Goal: Task Accomplishment & Management: Manage account settings

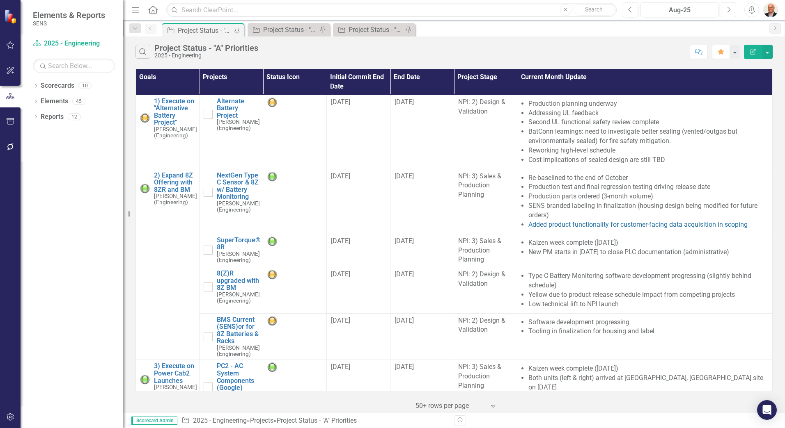
click at [732, 10] on button "Next" at bounding box center [728, 9] width 15 height 15
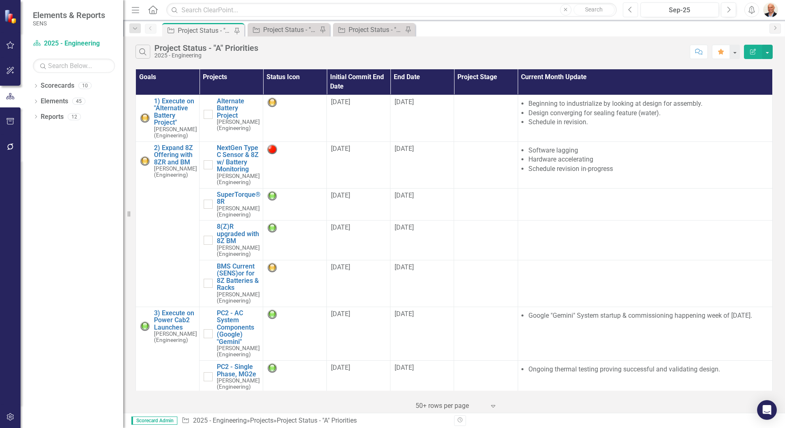
click at [632, 9] on icon "Previous" at bounding box center [630, 9] width 5 height 7
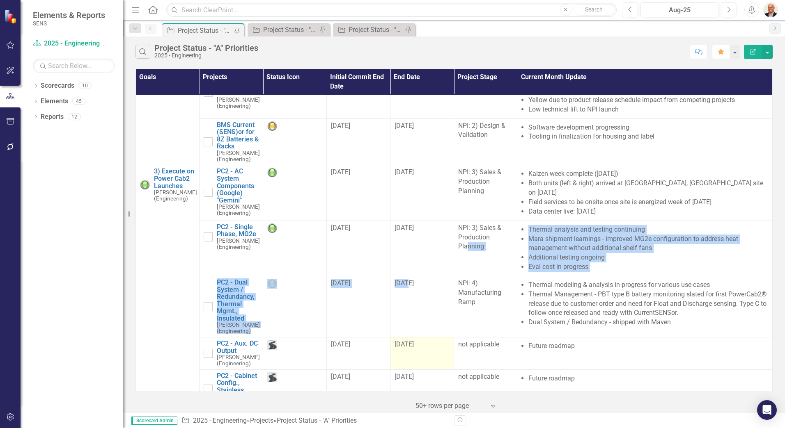
scroll to position [246, 0]
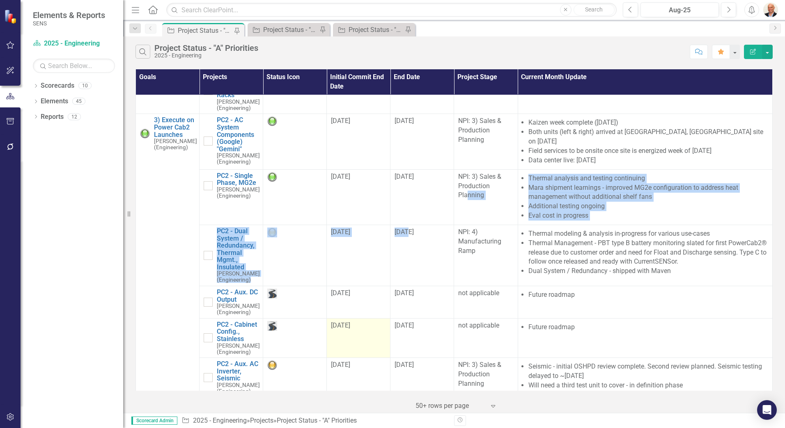
drag, startPoint x: 468, startPoint y: 288, endPoint x: 376, endPoint y: 333, distance: 101.9
click at [376, 333] on tbody "1) Execute on "Alternative Battery Project" Sam Coleman (Engineering) Edit Edit…" at bounding box center [454, 298] width 636 height 899
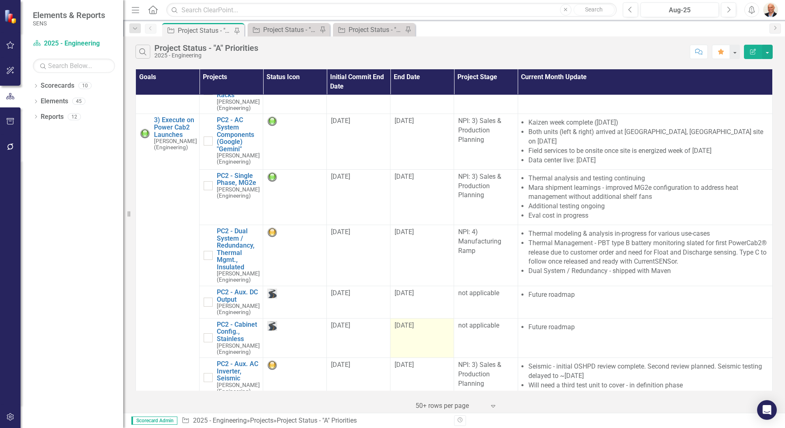
drag, startPoint x: 376, startPoint y: 333, endPoint x: 423, endPoint y: 338, distance: 47.0
click at [423, 338] on td "[DATE]" at bounding box center [422, 337] width 64 height 39
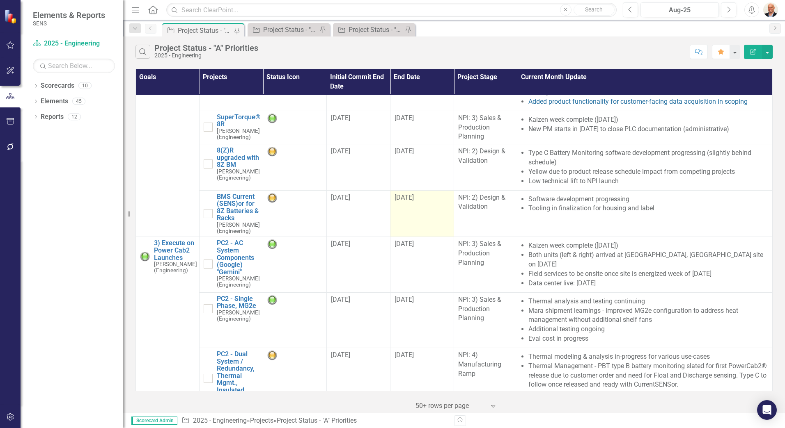
scroll to position [0, 0]
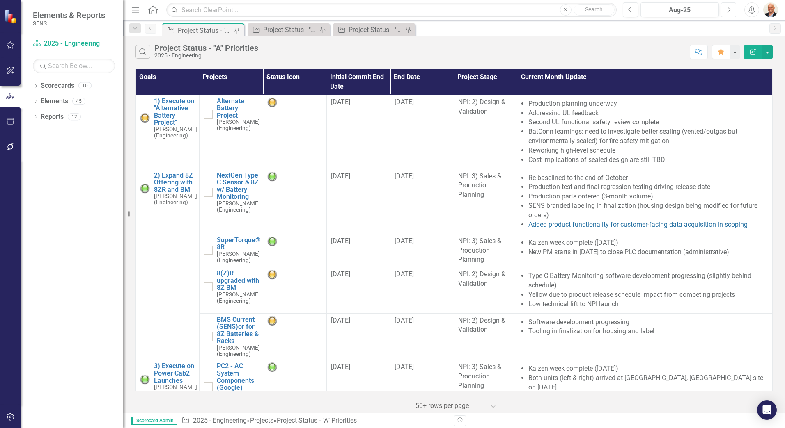
click at [729, 11] on icon "button" at bounding box center [728, 10] width 3 height 6
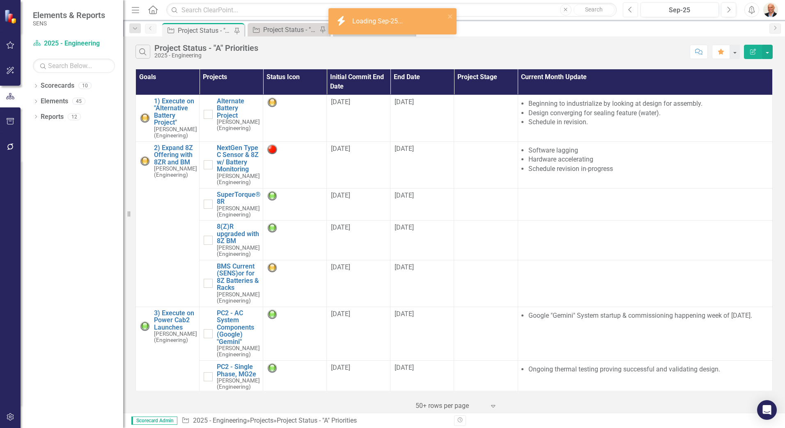
click at [632, 10] on icon "Previous" at bounding box center [630, 9] width 5 height 7
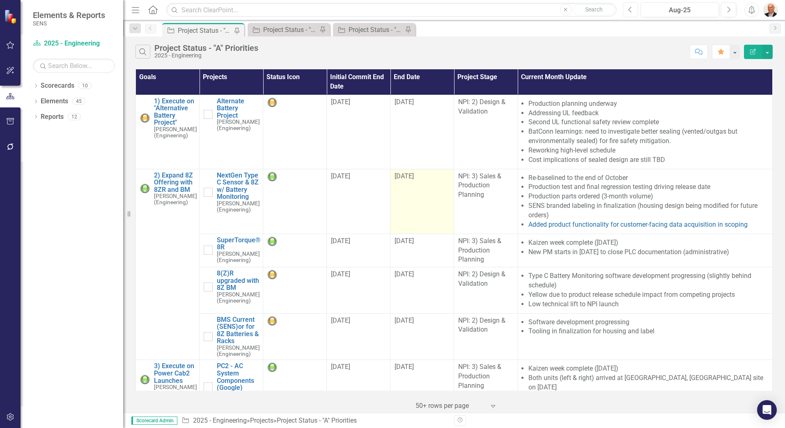
scroll to position [41, 0]
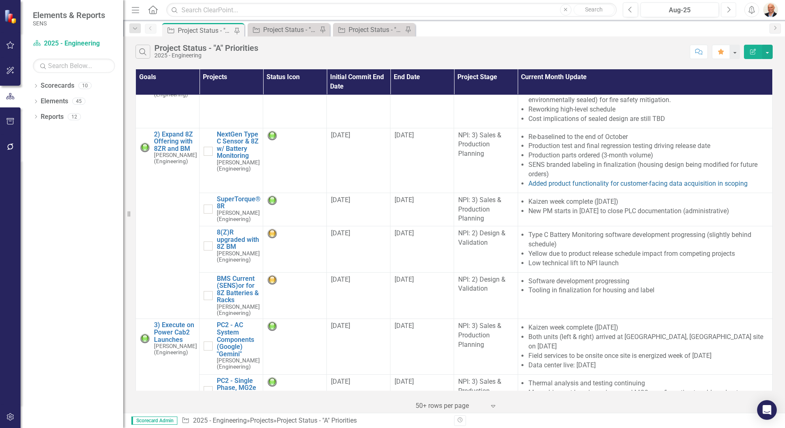
click at [729, 11] on icon "button" at bounding box center [728, 10] width 3 height 6
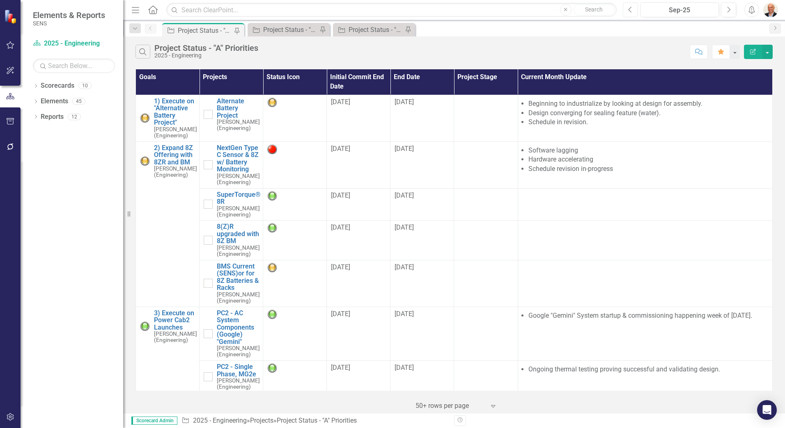
click at [632, 7] on icon "Previous" at bounding box center [630, 9] width 5 height 7
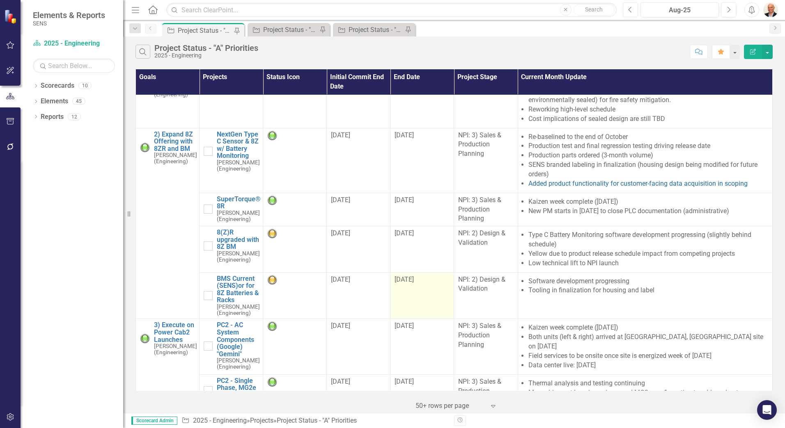
scroll to position [82, 0]
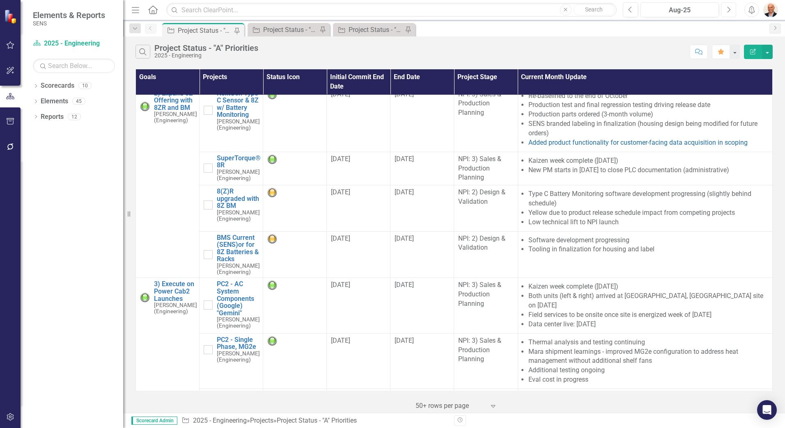
click at [730, 9] on icon "button" at bounding box center [728, 10] width 3 height 6
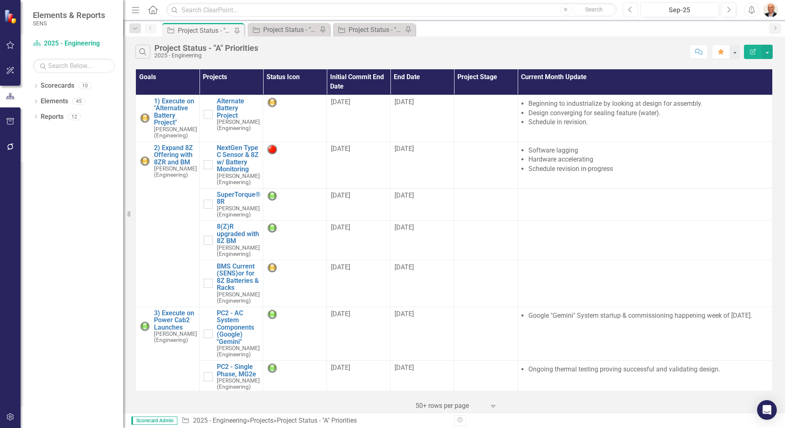
drag, startPoint x: 635, startPoint y: 10, endPoint x: 631, endPoint y: 7, distance: 4.8
click at [631, 7] on button "Previous" at bounding box center [629, 9] width 15 height 15
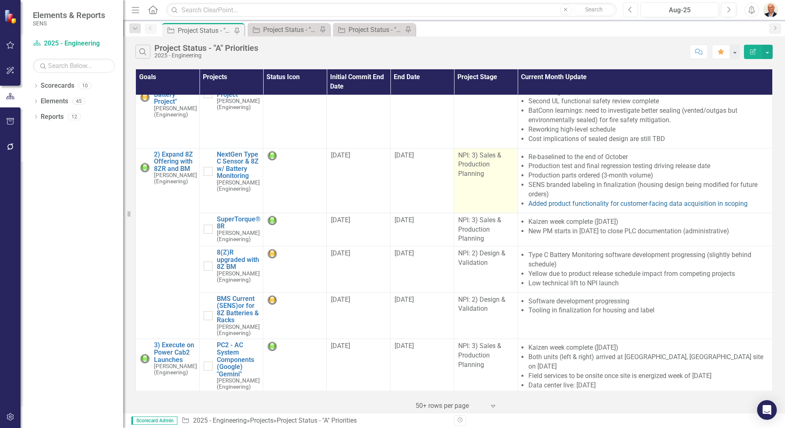
scroll to position [41, 0]
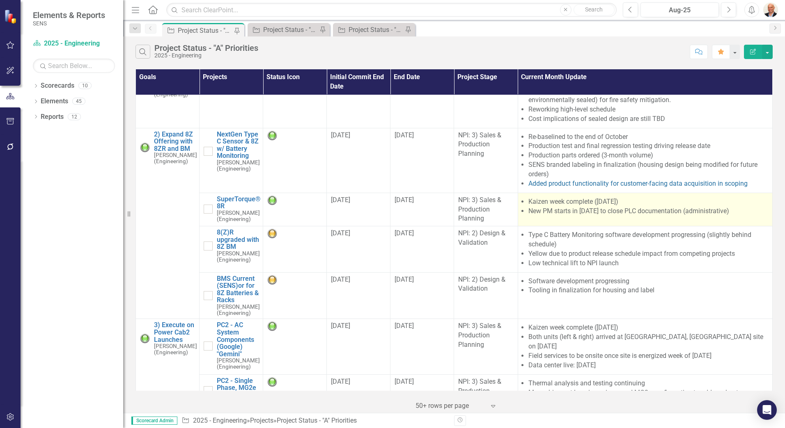
click at [629, 211] on li "New PM starts in [DATE] to close PLC documentation (administrative)" at bounding box center [648, 211] width 240 height 9
click at [647, 215] on li "New PM starts in [DATE] to close PLC documentation (administrative)" at bounding box center [648, 211] width 240 height 9
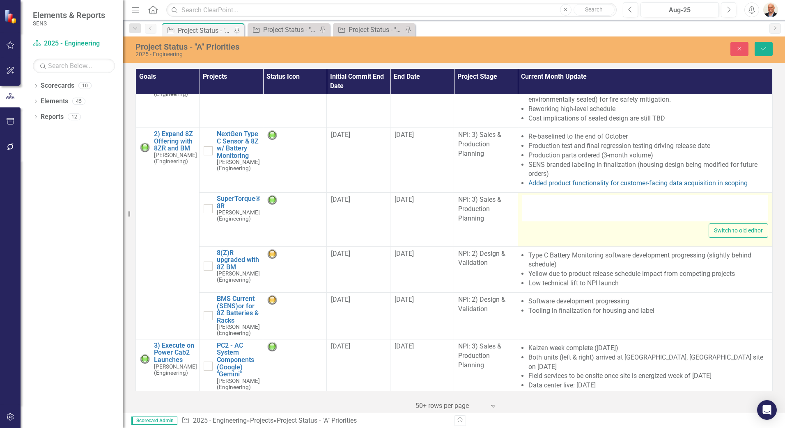
type textarea "<ul> <li>Kaizen week complete (22 Aug'25)</li> <li>New PM starts in Sep'25 to c…"
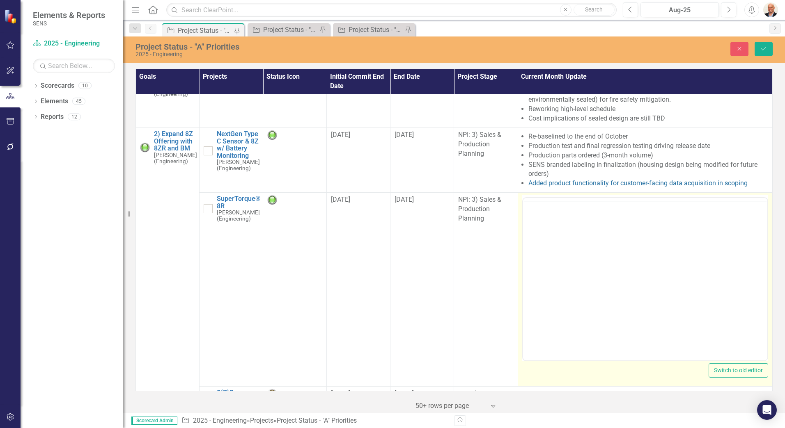
drag, startPoint x: 647, startPoint y: 215, endPoint x: 641, endPoint y: 219, distance: 6.8
click at [641, 219] on div "<ul> <li>Kaizen week complete (22 Aug'25)</li> <li>New PM starts in Sep'25 to c…" at bounding box center [645, 278] width 246 height 166
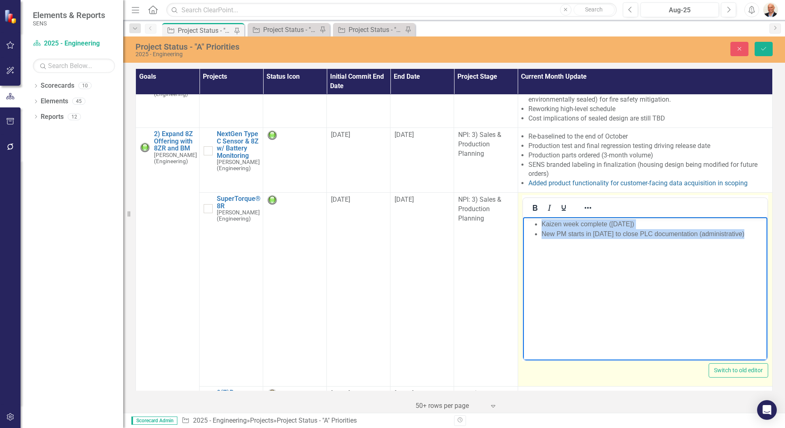
drag, startPoint x: 739, startPoint y: 233, endPoint x: 525, endPoint y: 228, distance: 213.9
click at [525, 228] on ul "Kaizen week complete (22 Aug'25) New PM starts in Sep'25 to close PLC documenta…" at bounding box center [644, 230] width 240 height 20
copy ul "Kaizen week complete (22 Aug'25) New PM starts in Sep'25 to close PLC documenta…"
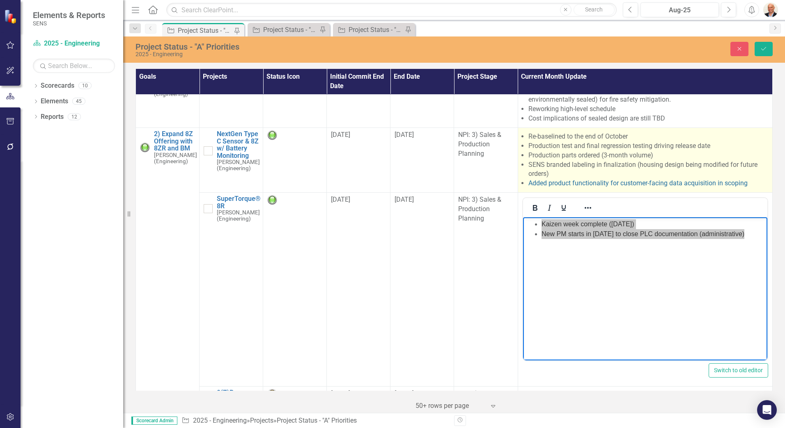
click at [643, 153] on li "Production parts ordered (3-month volume)" at bounding box center [648, 155] width 240 height 9
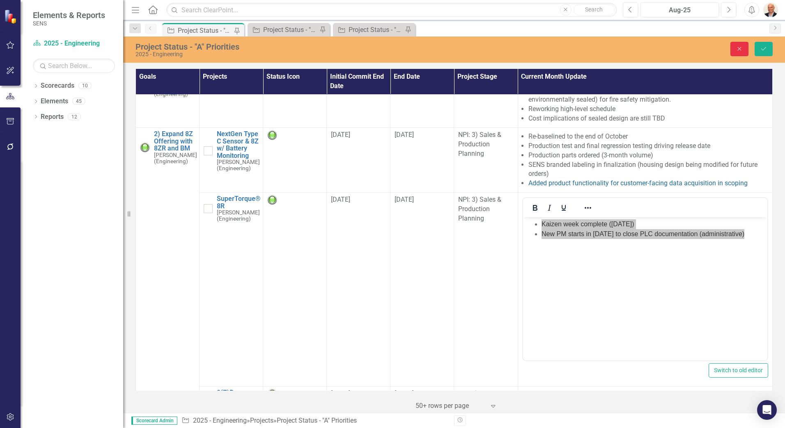
click at [737, 47] on icon "Close" at bounding box center [738, 49] width 7 height 6
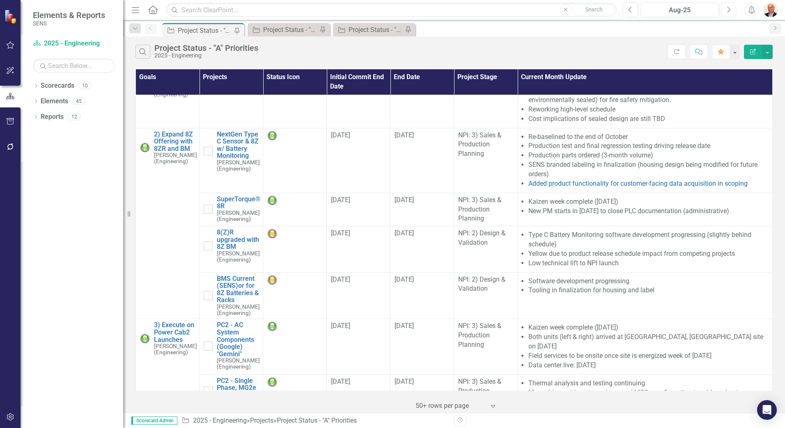
click at [727, 7] on icon "Next" at bounding box center [728, 9] width 5 height 7
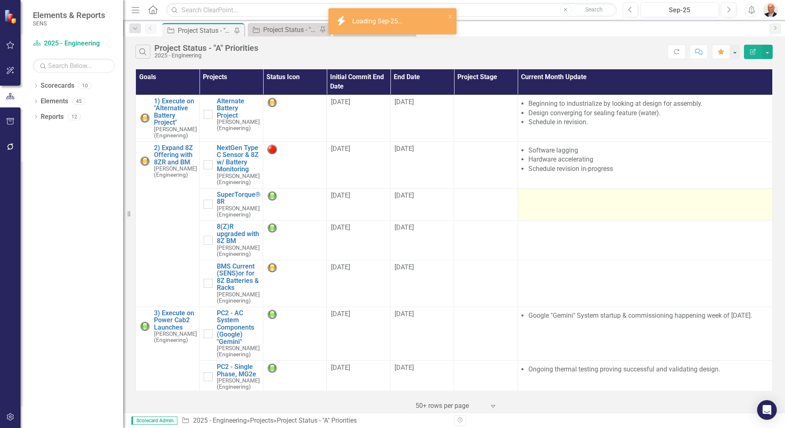
click at [616, 205] on td at bounding box center [644, 204] width 254 height 32
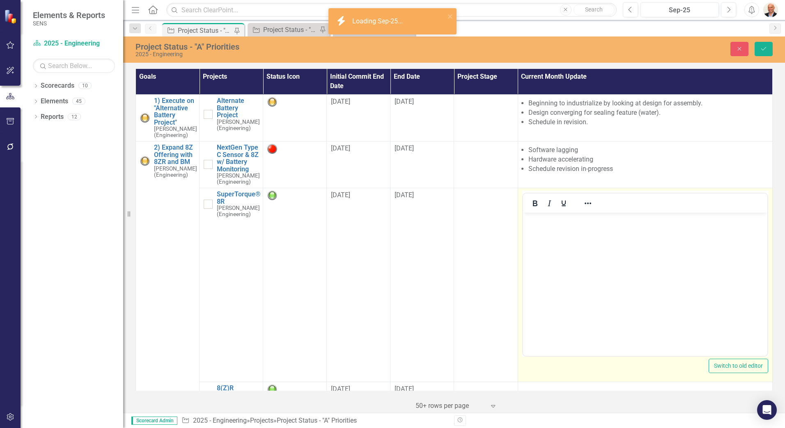
click at [607, 229] on body "Rich Text Area. Press ALT-0 for help." at bounding box center [644, 274] width 244 height 123
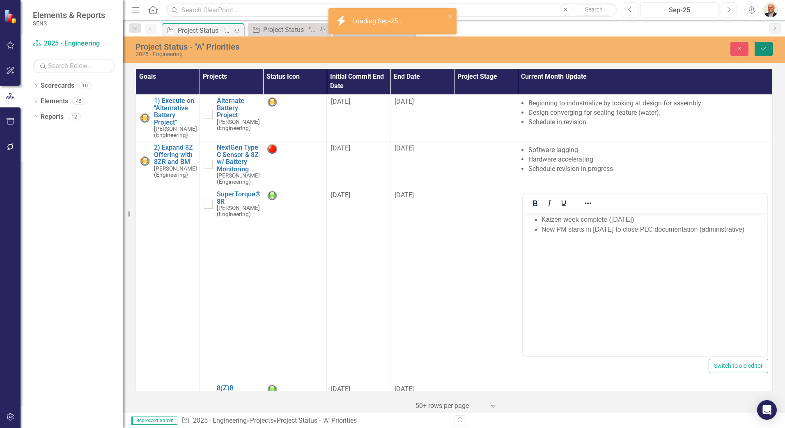
click at [768, 46] on button "Save" at bounding box center [763, 49] width 18 height 14
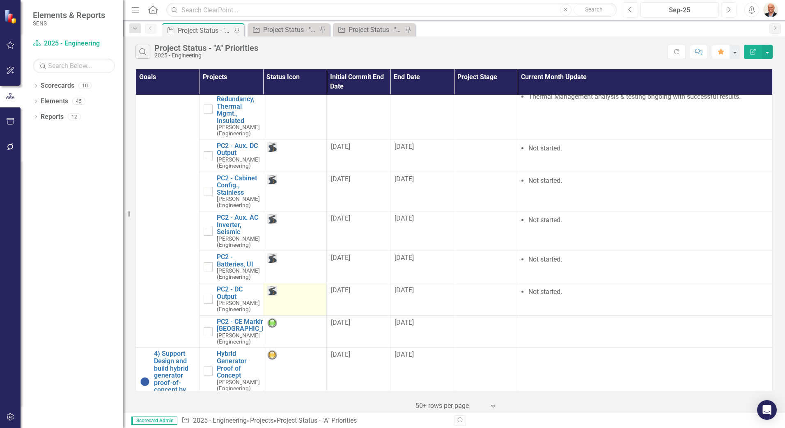
scroll to position [328, 0]
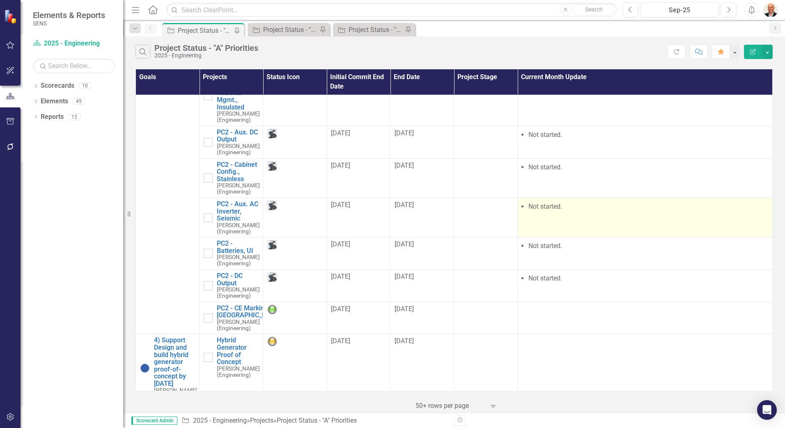
click at [559, 220] on td "Not started." at bounding box center [644, 217] width 254 height 39
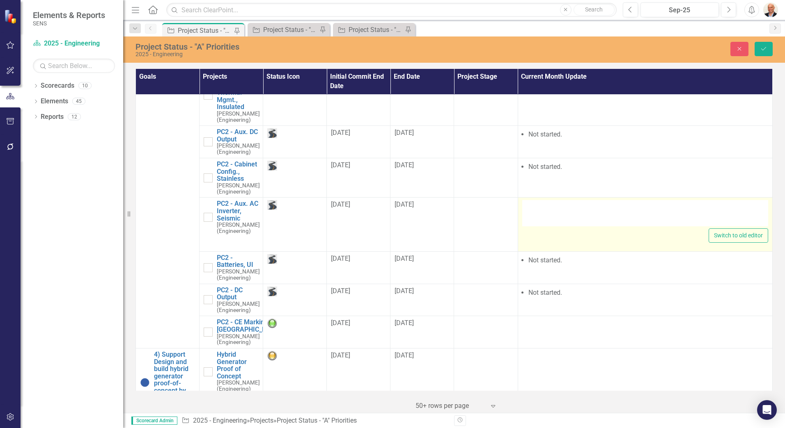
drag, startPoint x: 559, startPoint y: 220, endPoint x: 551, endPoint y: 214, distance: 10.4
click at [551, 214] on div "<ul> <li>Not started.</li> </ul>" at bounding box center [645, 213] width 246 height 26
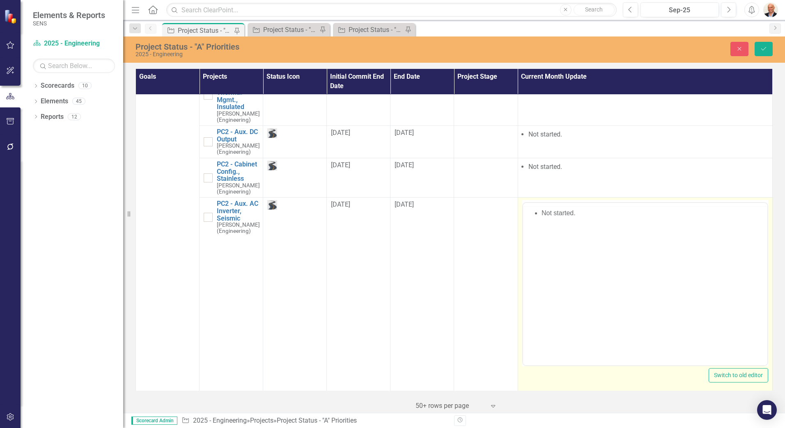
scroll to position [0, 0]
click at [563, 240] on body "Not started." at bounding box center [644, 283] width 244 height 123
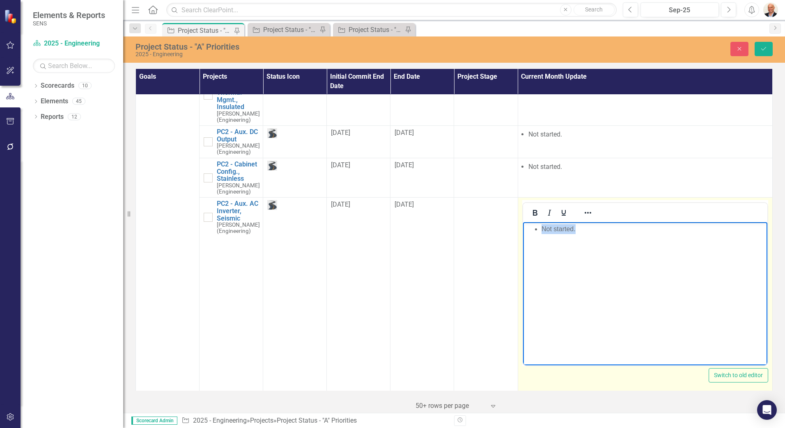
drag, startPoint x: 577, startPoint y: 233, endPoint x: 531, endPoint y: 231, distance: 46.0
click at [531, 231] on ul "Not started." at bounding box center [644, 229] width 240 height 10
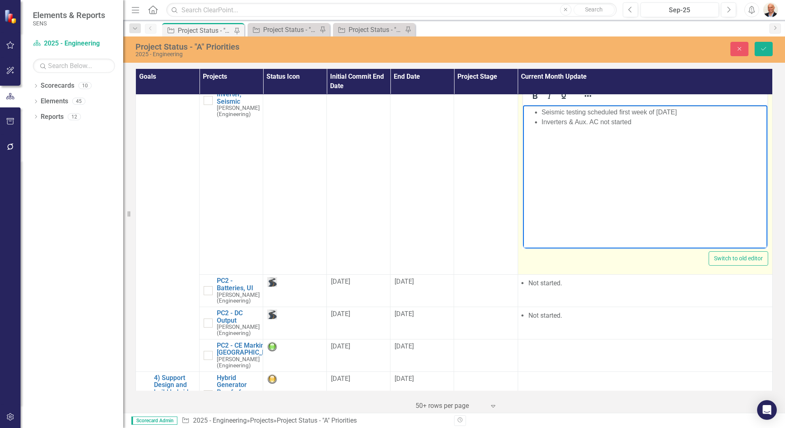
scroll to position [369, 0]
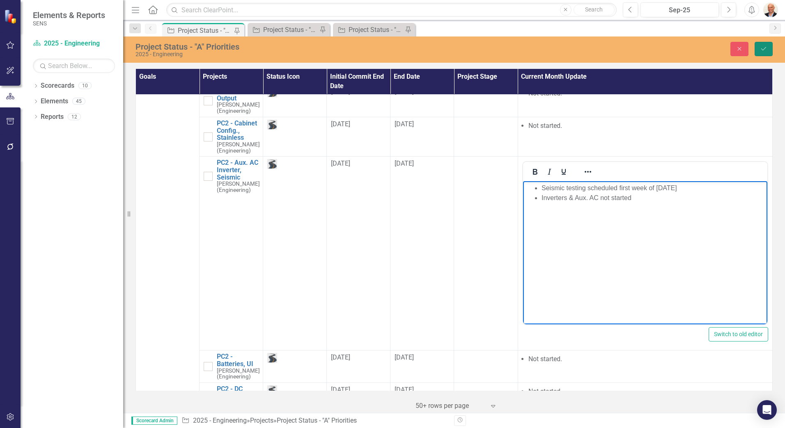
click at [761, 51] on icon "Save" at bounding box center [763, 49] width 7 height 6
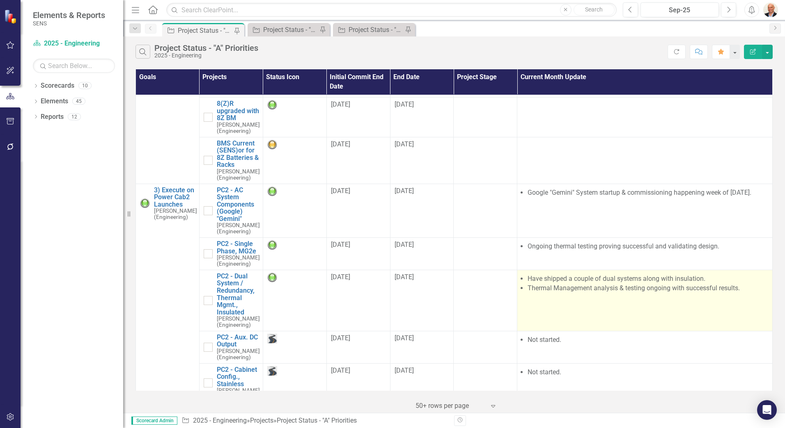
scroll to position [0, 0]
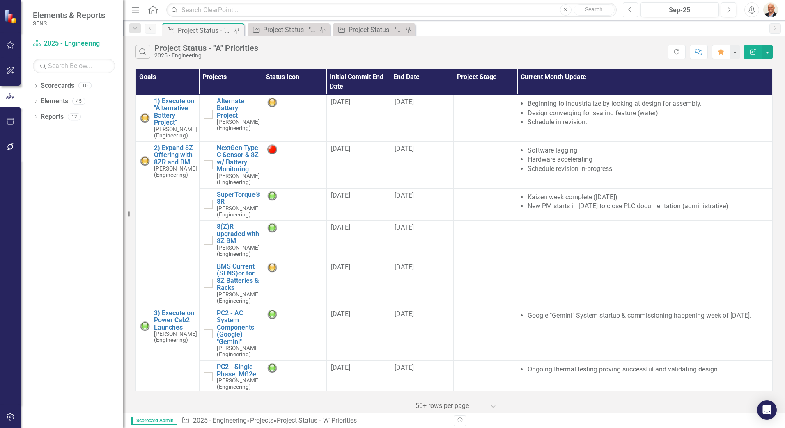
click at [633, 9] on button "Previous" at bounding box center [629, 9] width 15 height 15
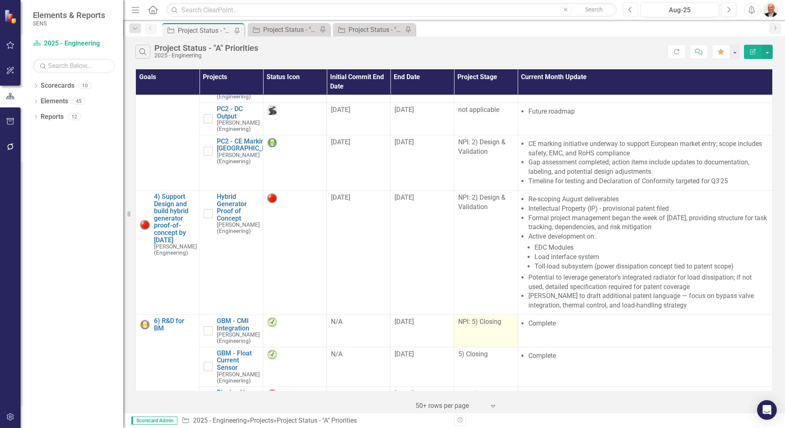
scroll to position [580, 0]
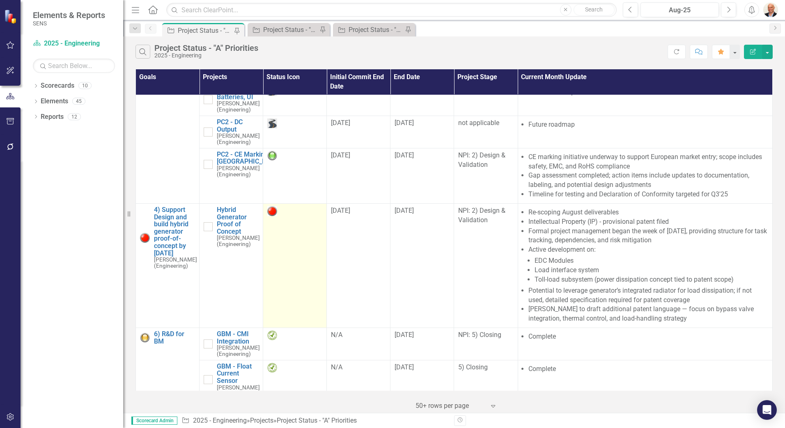
click at [270, 209] on img at bounding box center [272, 211] width 10 height 10
click at [271, 211] on img at bounding box center [272, 211] width 10 height 10
click at [270, 210] on img at bounding box center [272, 211] width 10 height 10
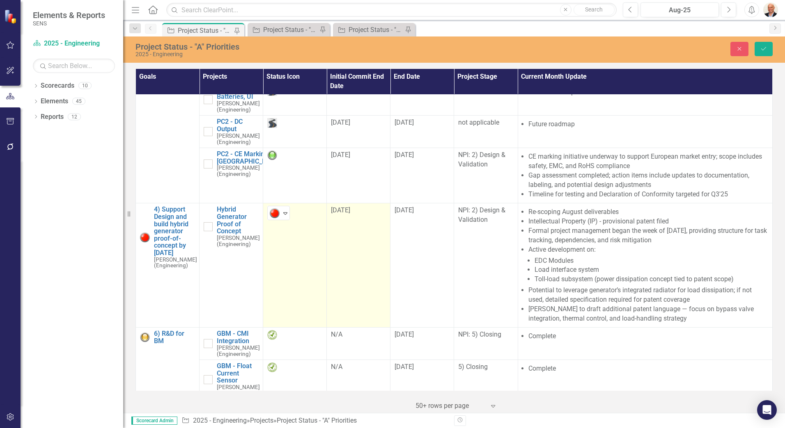
click at [351, 229] on td "[DATE]" at bounding box center [359, 266] width 64 height 124
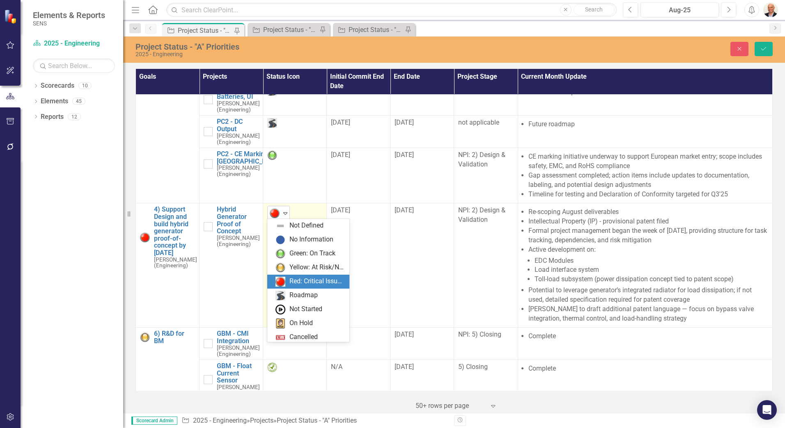
scroll to position [16, 0]
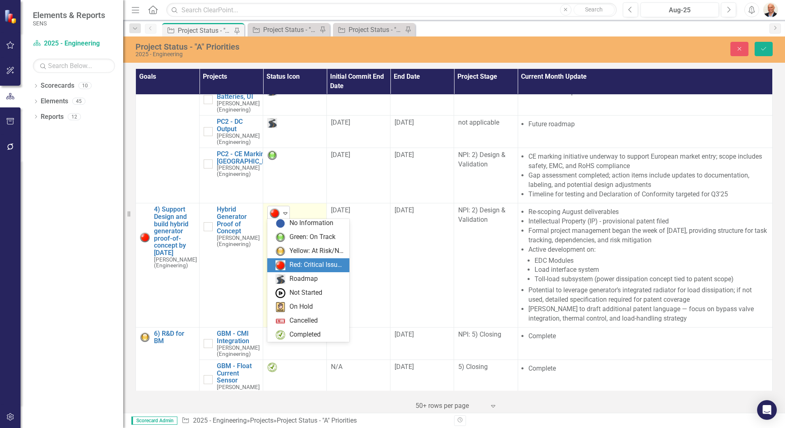
click at [284, 212] on icon "Expand" at bounding box center [285, 213] width 8 height 7
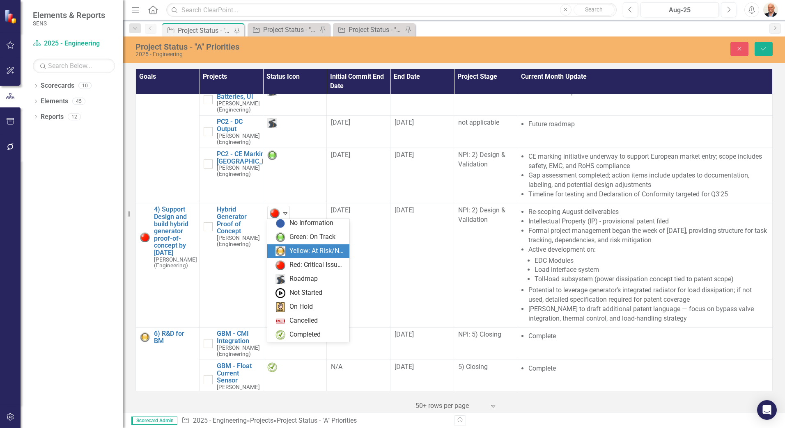
click at [286, 252] on div "Yellow: At Risk/Needs Attention" at bounding box center [309, 252] width 69 height 10
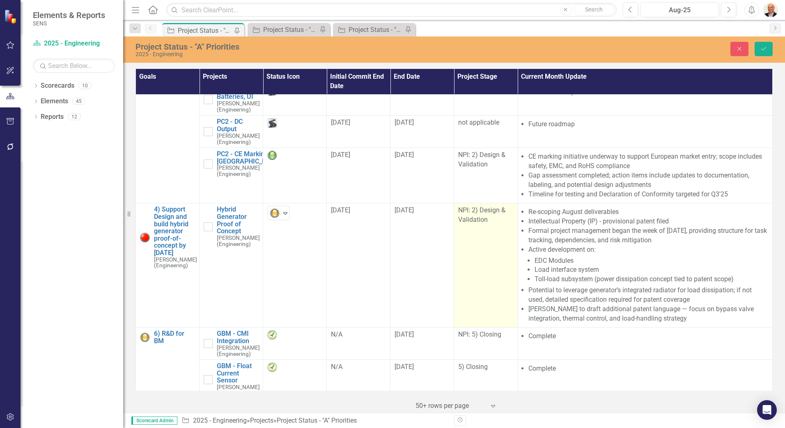
click at [476, 257] on td "NPI: 2) Design & Validation" at bounding box center [486, 266] width 64 height 124
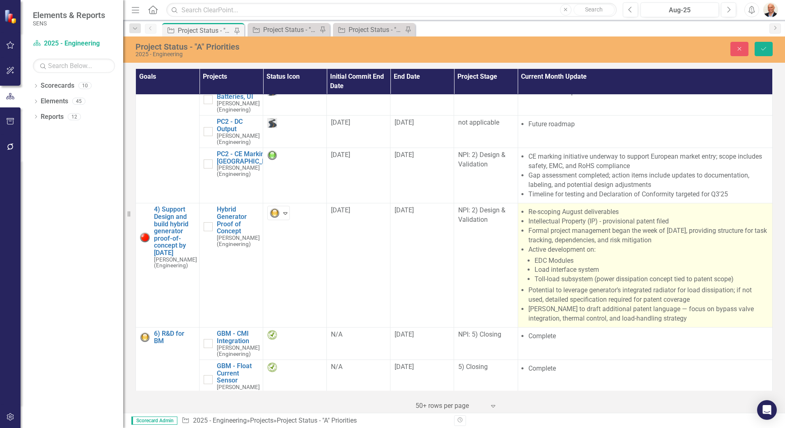
click at [584, 252] on li "Active development on: EDC Modules Load interface system Toll-load subsystem (p…" at bounding box center [648, 264] width 240 height 39
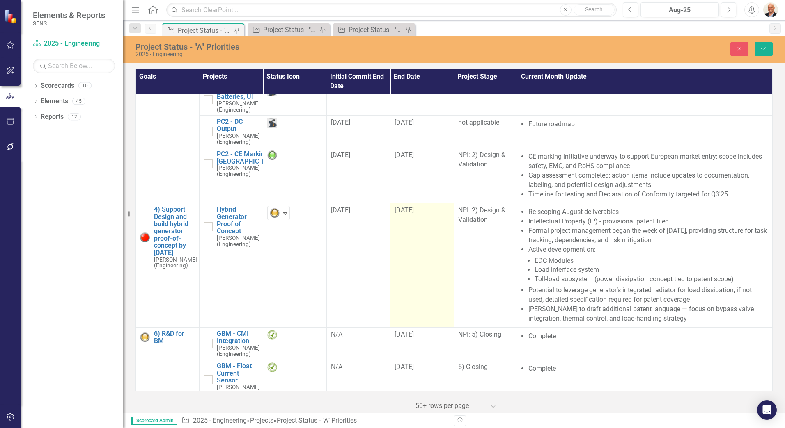
click at [416, 277] on td "[DATE]" at bounding box center [422, 266] width 64 height 124
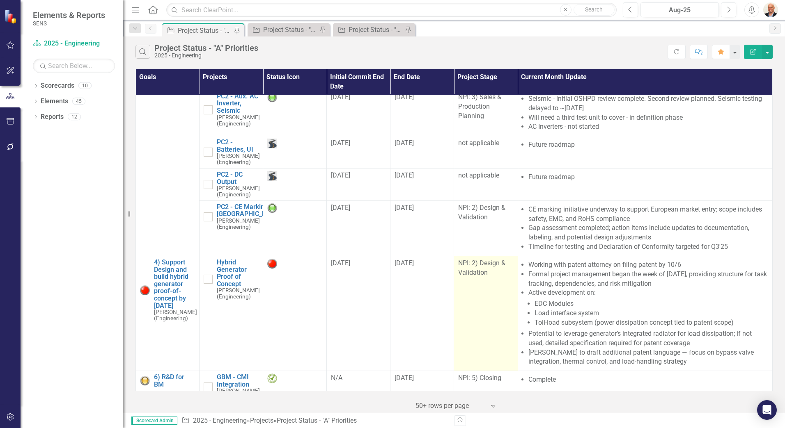
scroll to position [611, 0]
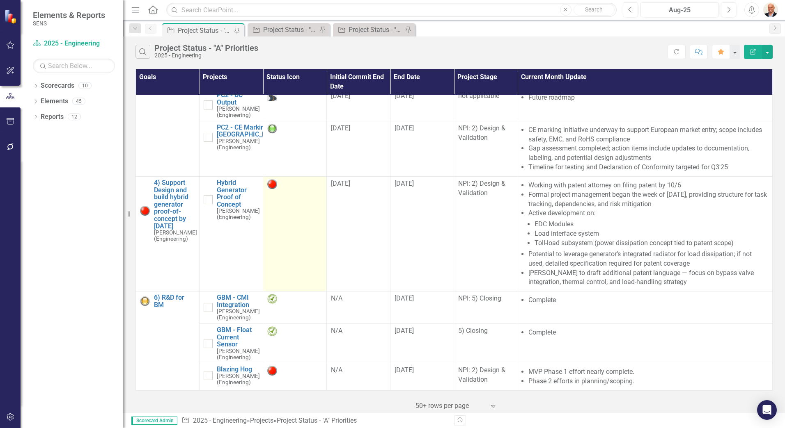
click at [274, 179] on img at bounding box center [272, 184] width 10 height 10
click at [273, 179] on img at bounding box center [272, 184] width 10 height 10
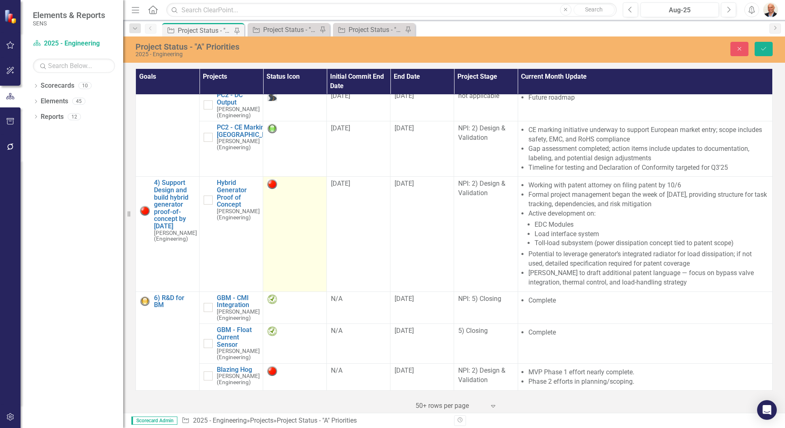
scroll to position [611, 0]
click at [275, 182] on img at bounding box center [275, 187] width 10 height 10
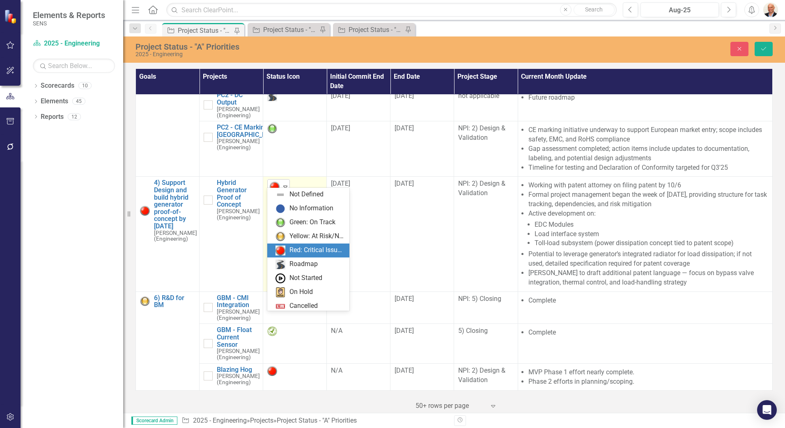
scroll to position [16, 0]
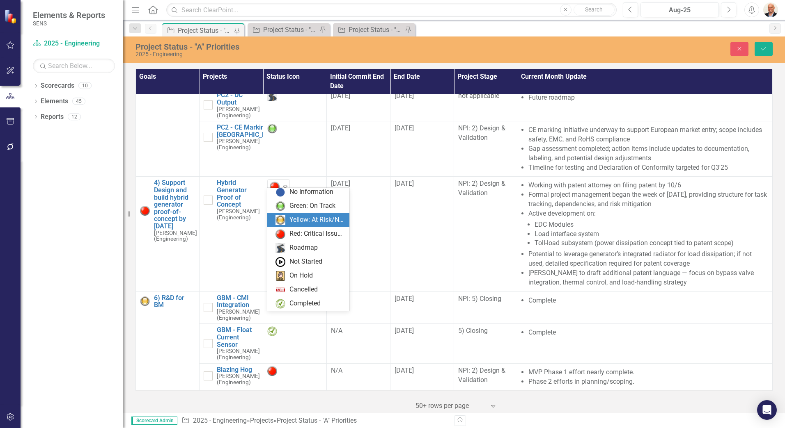
click at [288, 220] on div "Yellow: At Risk/Needs Attention" at bounding box center [309, 220] width 69 height 10
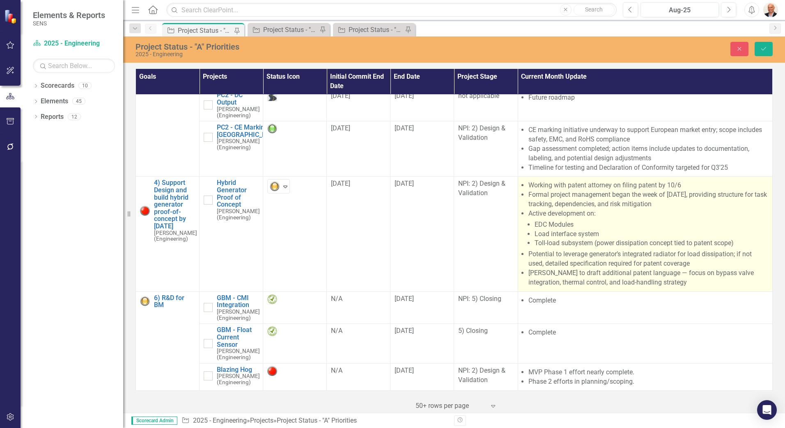
click at [560, 243] on ul "Working with patent attorney on filing patent by 10/6 Formal project management…" at bounding box center [648, 234] width 240 height 106
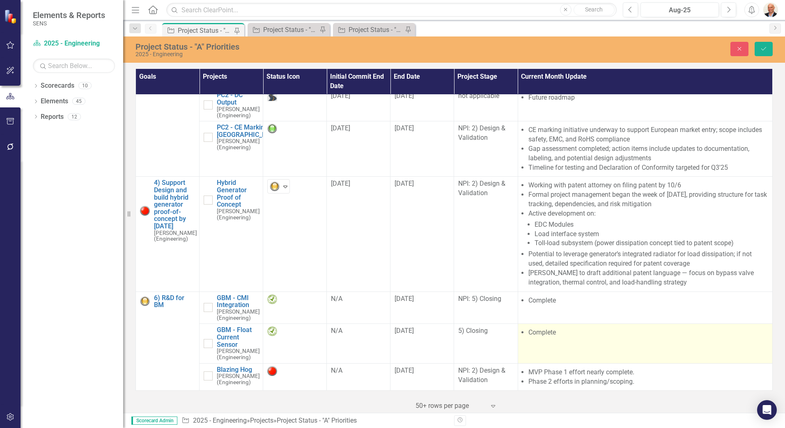
click at [573, 339] on td "Complete" at bounding box center [644, 343] width 254 height 39
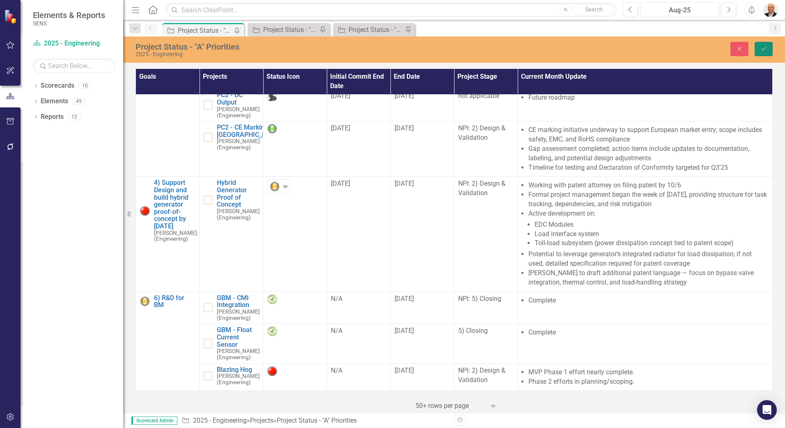
click at [762, 46] on icon "Save" at bounding box center [763, 49] width 7 height 6
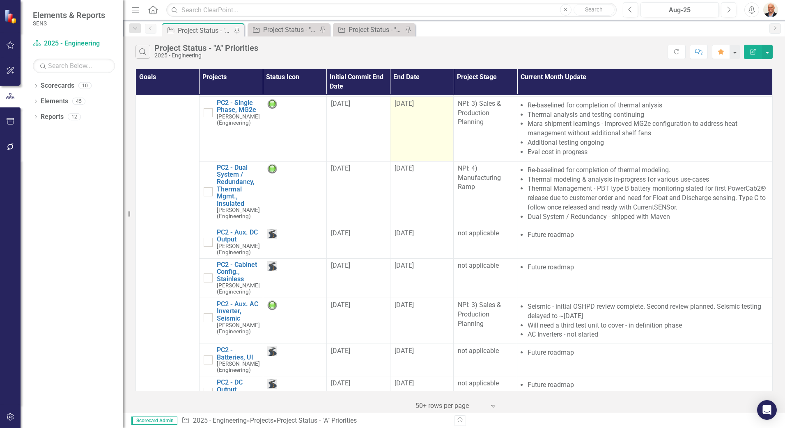
scroll to position [318, 0]
click at [354, 31] on div "Project Status - "C" Priorities" at bounding box center [375, 30] width 54 height 10
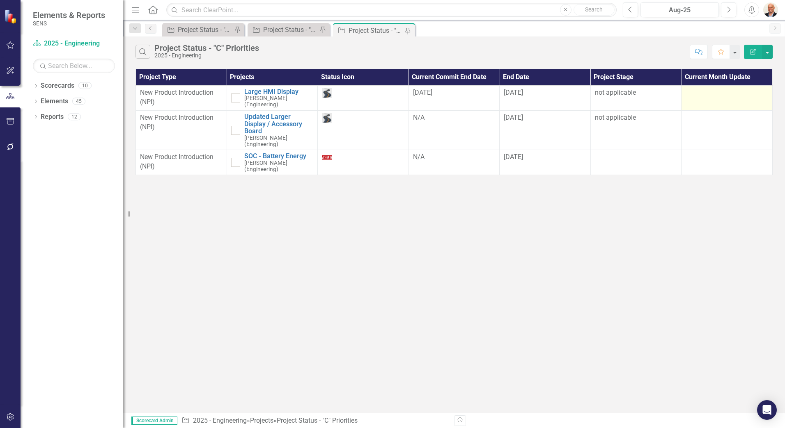
click at [725, 101] on td at bounding box center [726, 97] width 91 height 25
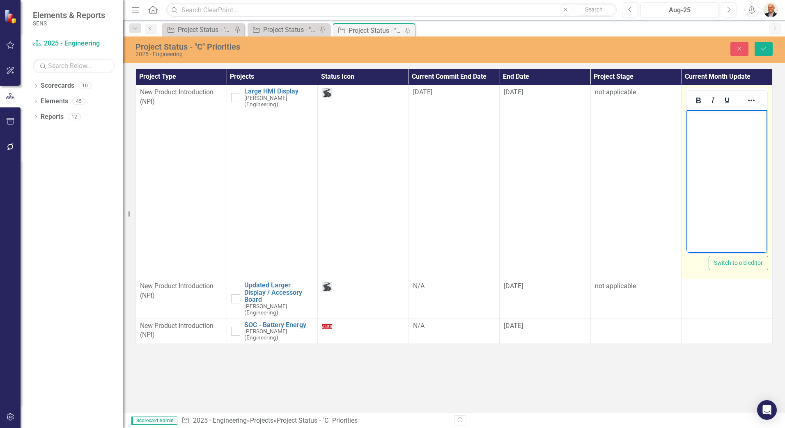
click at [702, 115] on p "Rich Text Area. Press ALT-0 for help." at bounding box center [726, 117] width 77 height 10
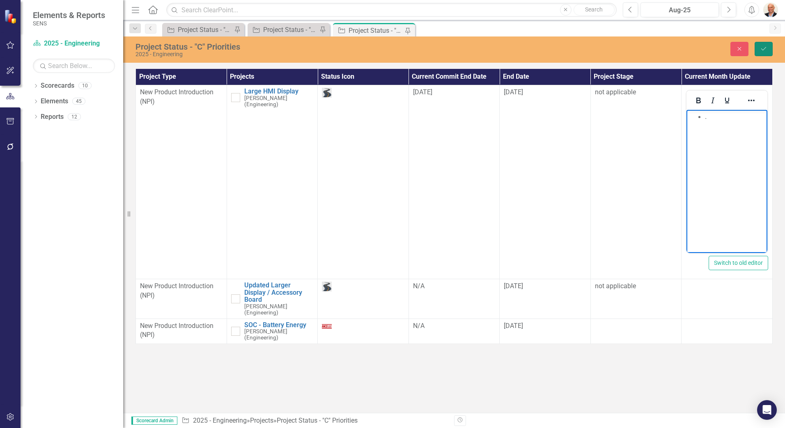
click at [762, 51] on icon "Save" at bounding box center [763, 49] width 7 height 6
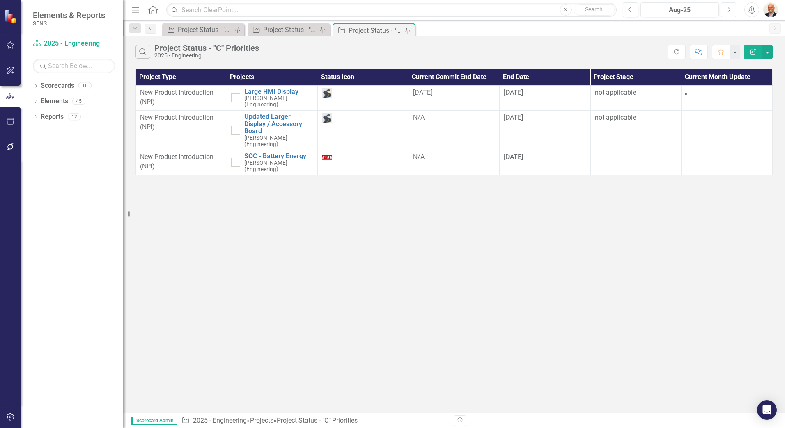
click at [726, 9] on icon "Next" at bounding box center [728, 9] width 5 height 7
click at [276, 89] on link "Large HMI Display" at bounding box center [278, 91] width 69 height 7
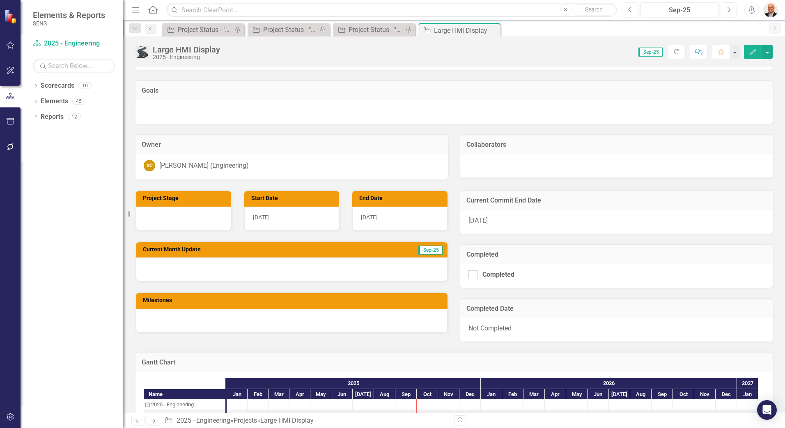
scroll to position [123, 0]
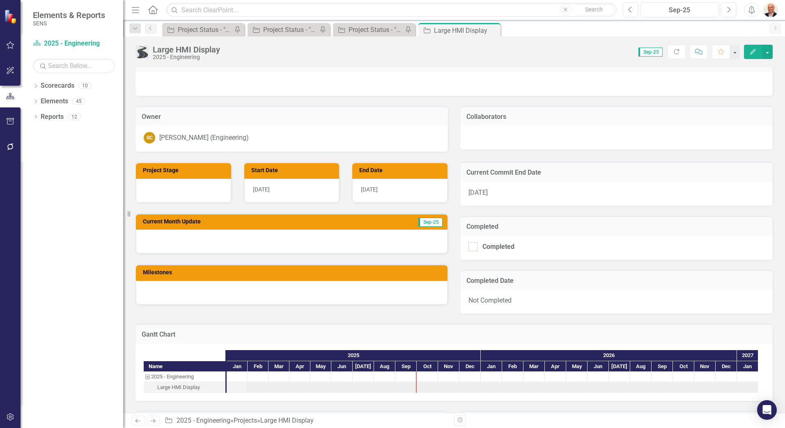
click at [309, 245] on div at bounding box center [291, 242] width 311 height 24
click at [273, 240] on div at bounding box center [291, 242] width 311 height 24
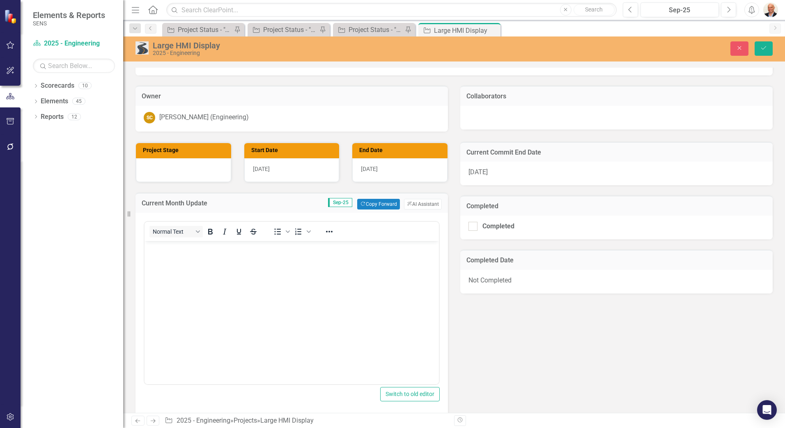
scroll to position [164, 0]
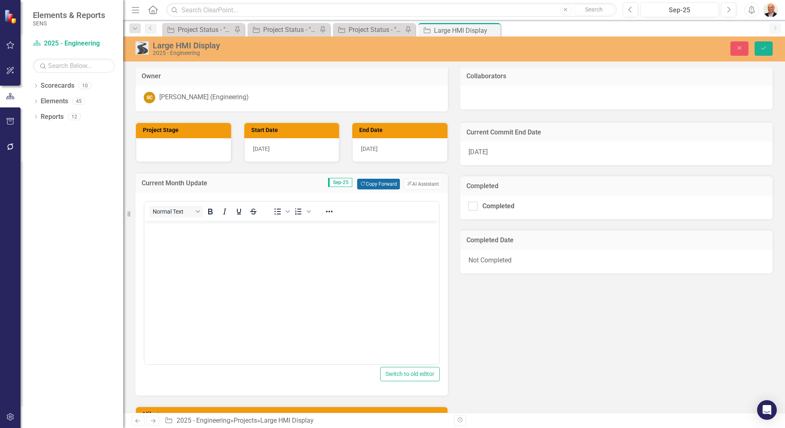
click at [367, 184] on button "Copy Forward Copy Forward" at bounding box center [378, 184] width 42 height 11
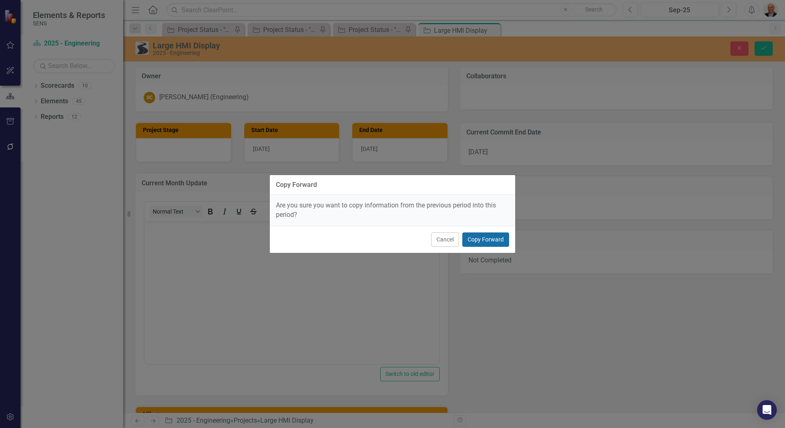
click at [478, 236] on button "Copy Forward" at bounding box center [485, 240] width 47 height 14
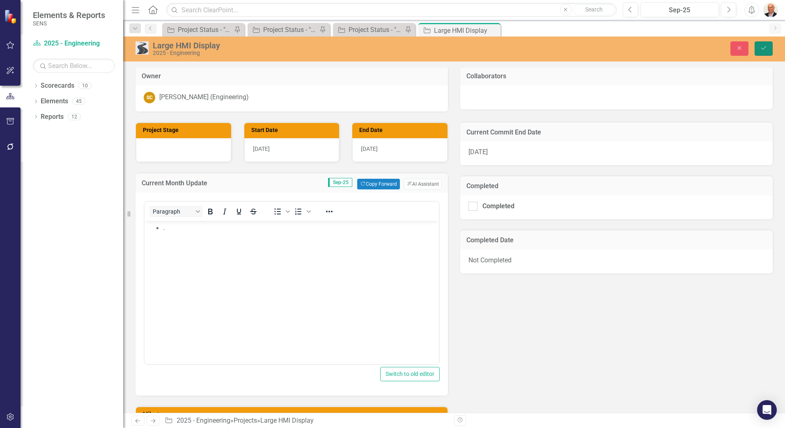
click at [766, 48] on icon "Save" at bounding box center [763, 48] width 7 height 6
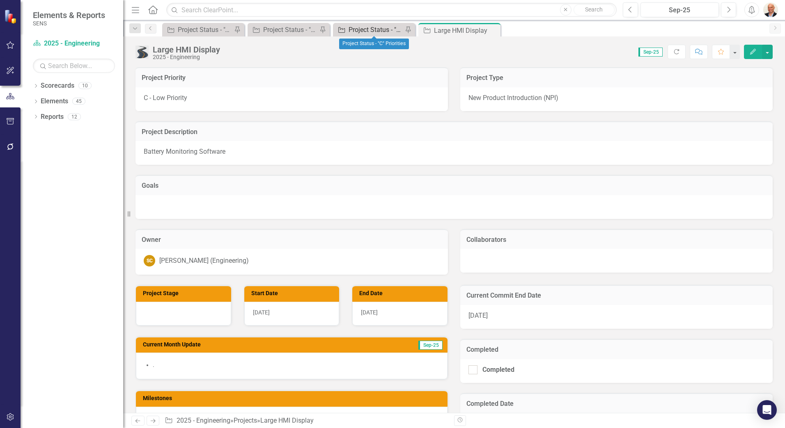
click at [377, 26] on div "Project Status - "C" Priorities" at bounding box center [375, 30] width 54 height 10
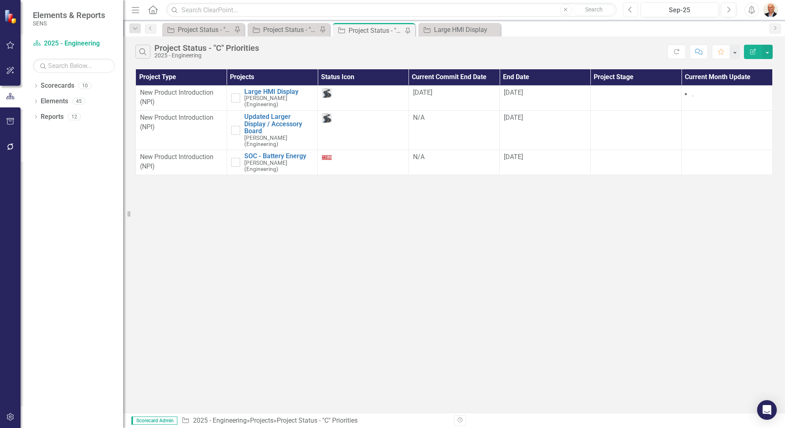
click at [629, 11] on icon "Previous" at bounding box center [630, 9] width 5 height 7
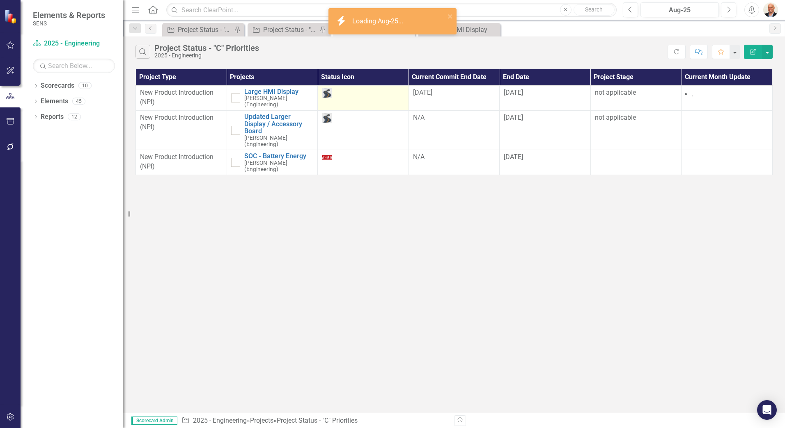
click at [327, 90] on img at bounding box center [327, 93] width 10 height 10
click at [329, 93] on img at bounding box center [327, 93] width 10 height 10
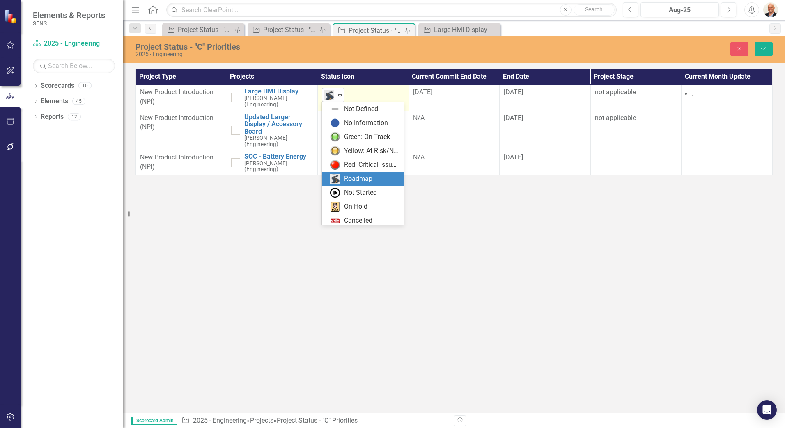
click at [341, 95] on icon at bounding box center [340, 95] width 4 height 2
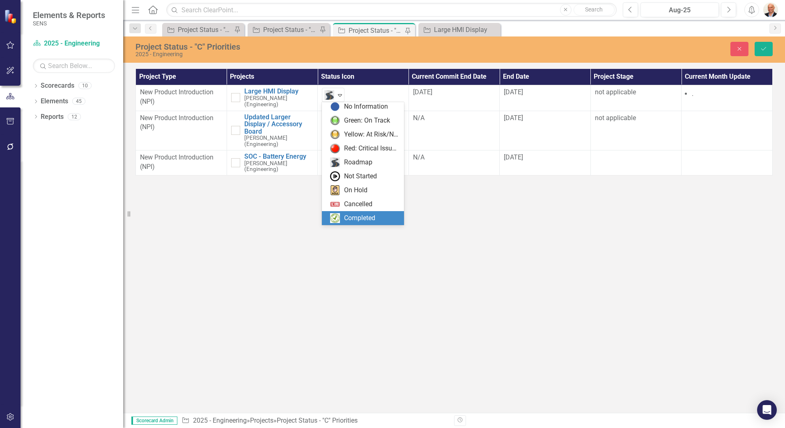
click at [438, 253] on div "Project Status - "C" Priorities 2025 - Engineering Close Save Project Type Proj…" at bounding box center [453, 225] width 661 height 377
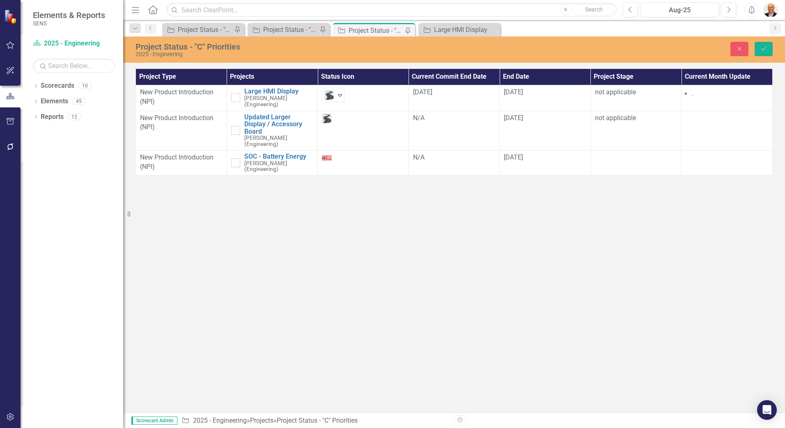
click at [438, 253] on div "Project Status - "C" Priorities 2025 - Engineering Close Save Project Type Proj…" at bounding box center [453, 225] width 661 height 377
click at [627, 150] on td at bounding box center [635, 162] width 91 height 25
click at [651, 156] on div "Not Defined" at bounding box center [631, 160] width 62 height 9
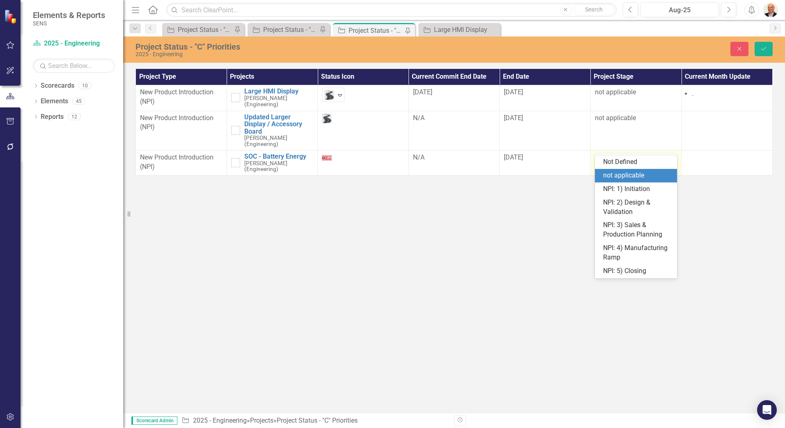
click at [647, 176] on div "not applicable" at bounding box center [637, 175] width 69 height 9
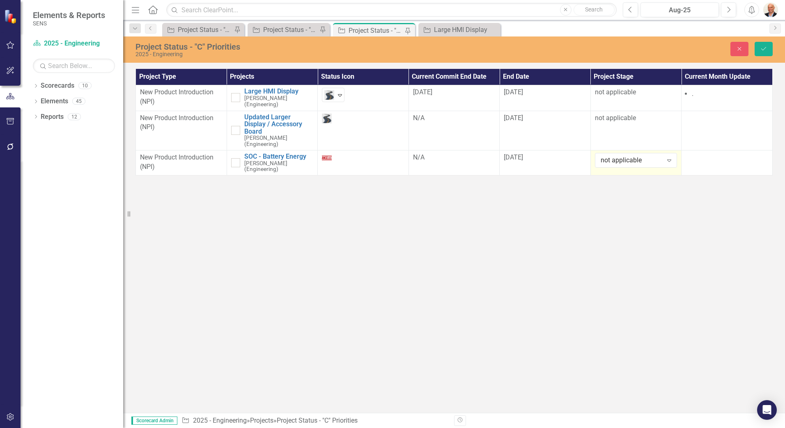
click at [640, 181] on div "Project Status - "C" Priorities 2025 - Engineering Close Save Project Type Proj…" at bounding box center [453, 225] width 661 height 377
click at [763, 45] on button "Save" at bounding box center [763, 49] width 18 height 14
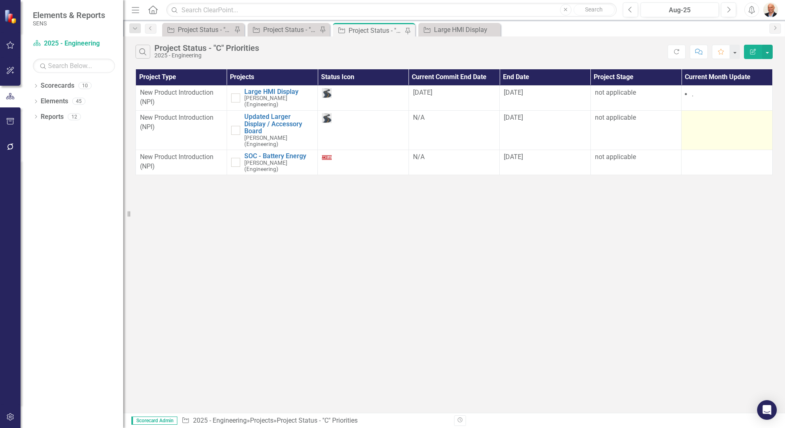
click at [702, 125] on td at bounding box center [726, 129] width 91 height 39
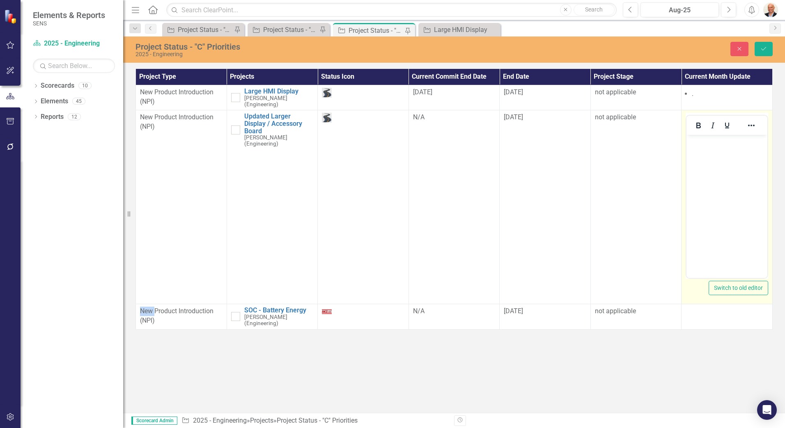
scroll to position [0, 0]
drag, startPoint x: 1388, startPoint y: 260, endPoint x: 702, endPoint y: 146, distance: 695.0
click at [702, 146] on p "Rich Text Area. Press ALT-0 for help." at bounding box center [726, 142] width 77 height 10
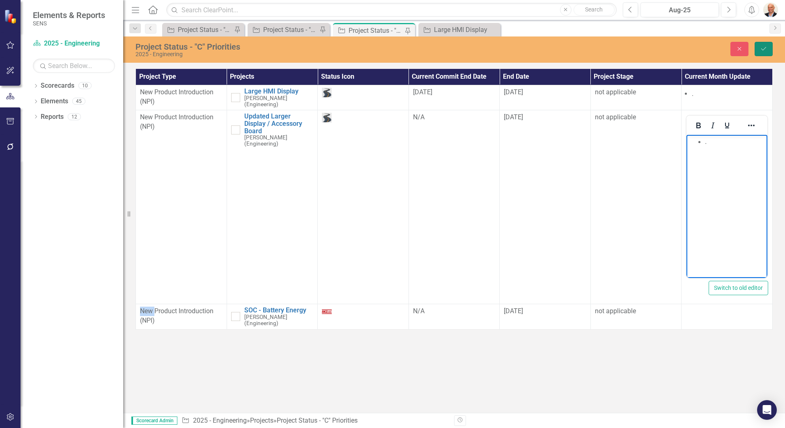
click at [768, 47] on button "Save" at bounding box center [763, 49] width 18 height 14
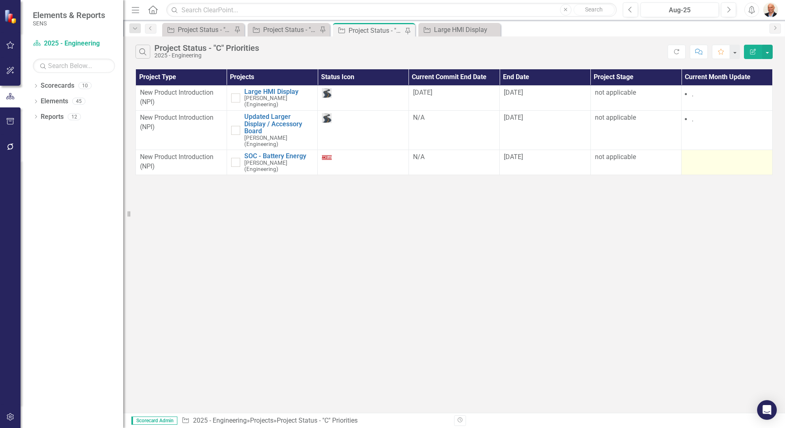
click at [717, 152] on td at bounding box center [726, 162] width 91 height 25
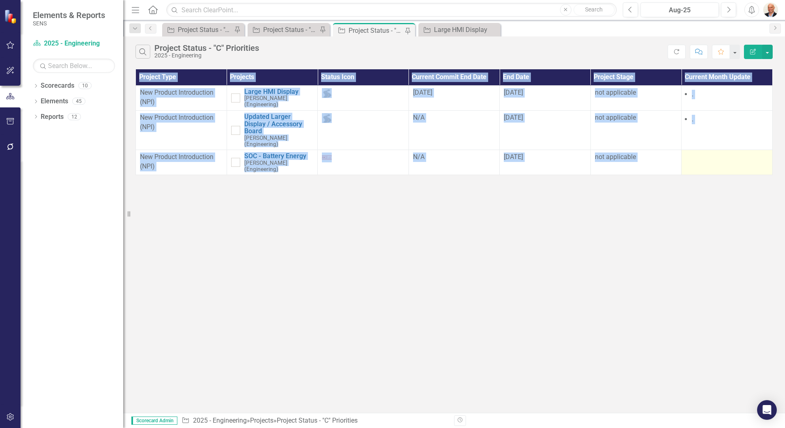
click at [717, 152] on td at bounding box center [726, 162] width 91 height 25
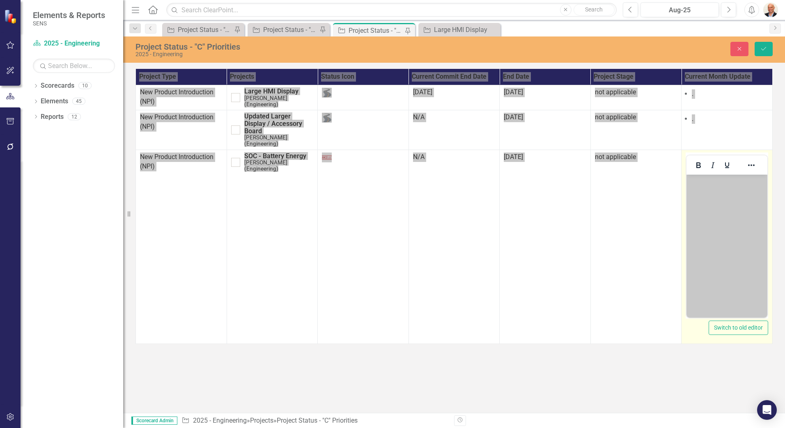
click at [718, 191] on body "Rich Text Area. Press ALT-0 for help." at bounding box center [726, 235] width 81 height 123
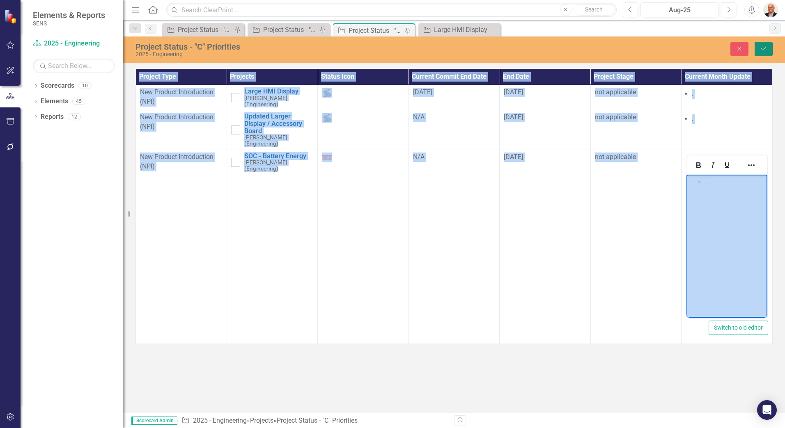
click at [758, 50] on button "Save" at bounding box center [763, 49] width 18 height 14
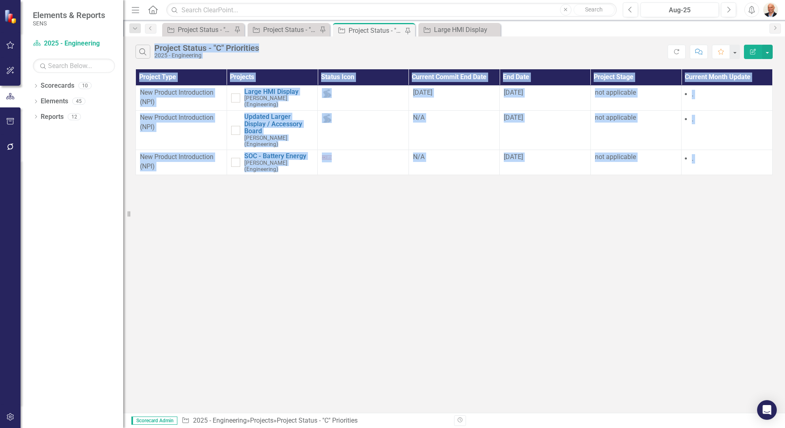
click at [493, 264] on div "Search Project Status - "C" Priorities 2025 - Engineering Refresh Comment Favor…" at bounding box center [453, 225] width 661 height 377
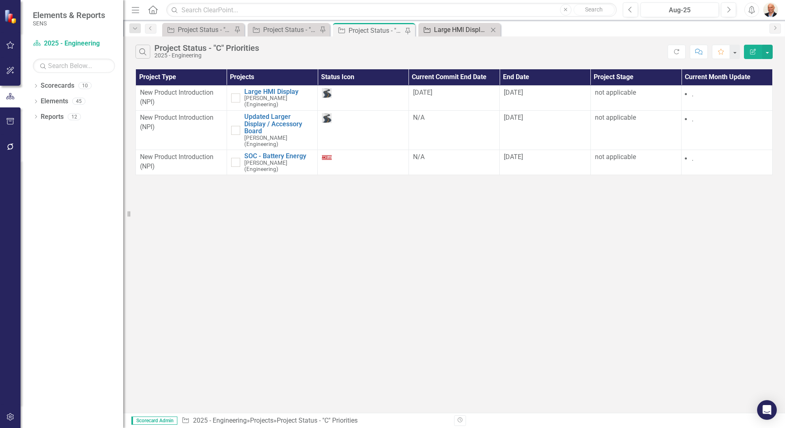
click at [464, 31] on div "Large HMI Display" at bounding box center [461, 30] width 54 height 10
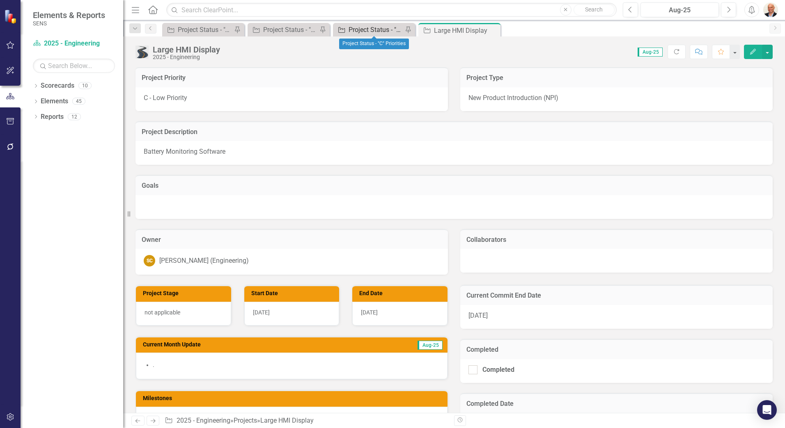
click at [389, 29] on div "Project Status - "C" Priorities" at bounding box center [375, 30] width 54 height 10
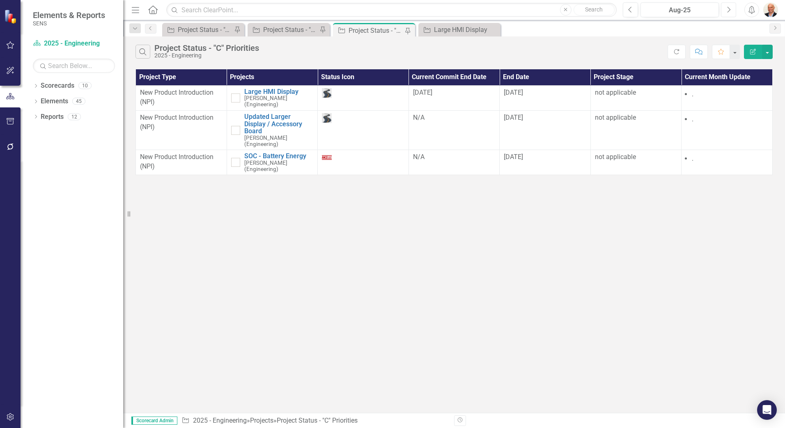
click at [731, 11] on button "Next" at bounding box center [728, 9] width 15 height 15
click at [632, 14] on button "Previous" at bounding box center [629, 9] width 15 height 15
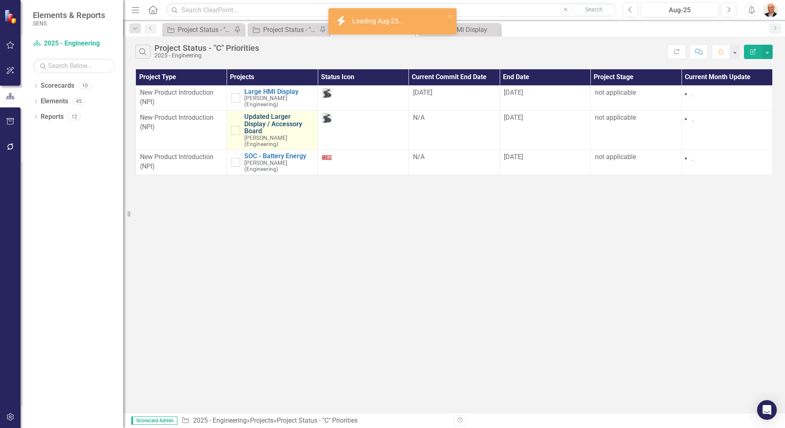
click at [276, 122] on link "Updated Larger Display / Accessory Board" at bounding box center [278, 124] width 69 height 22
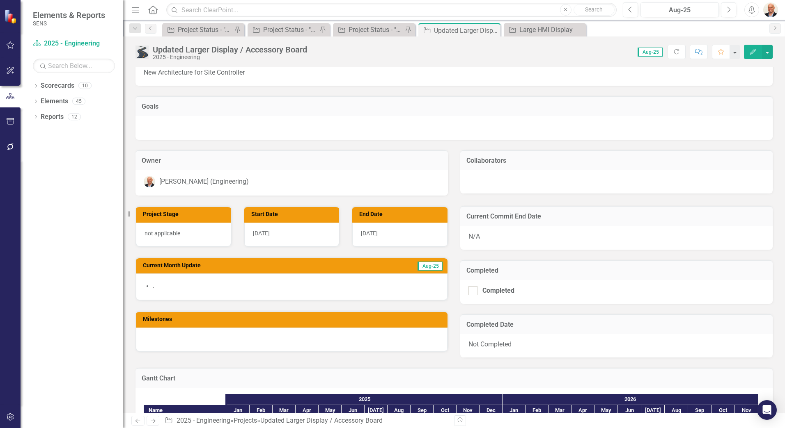
scroll to position [82, 0]
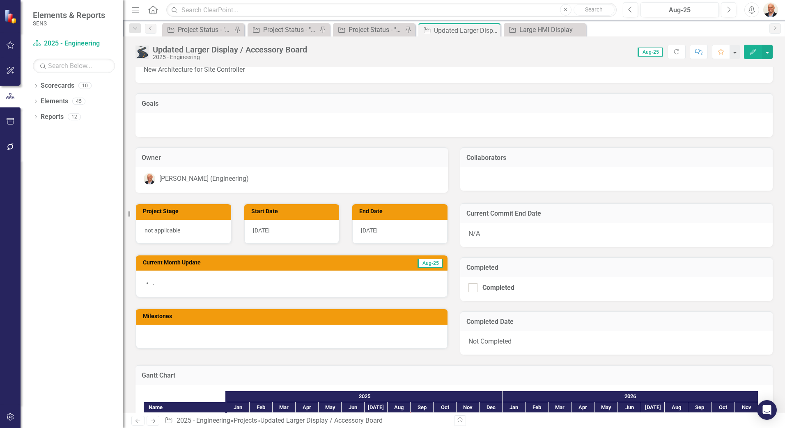
click at [308, 285] on li "." at bounding box center [296, 283] width 286 height 8
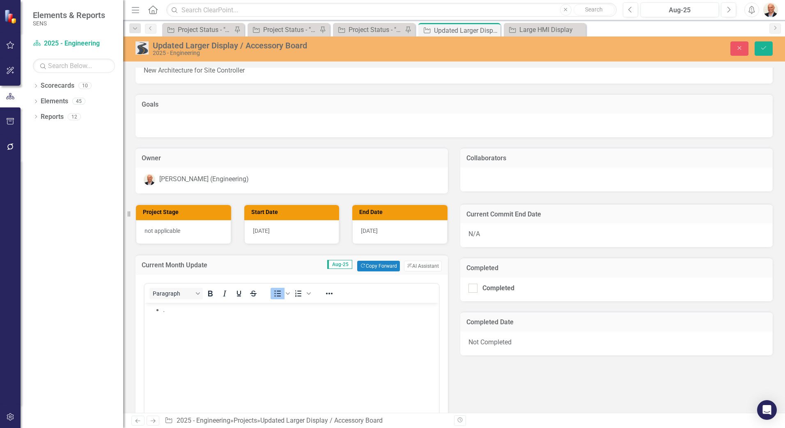
scroll to position [0, 0]
click at [378, 268] on button "Copy Forward Copy Forward" at bounding box center [378, 266] width 42 height 11
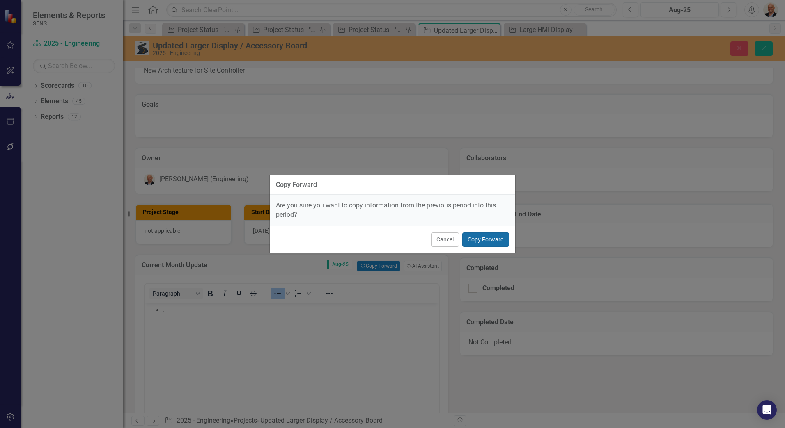
click at [484, 236] on button "Copy Forward" at bounding box center [485, 240] width 47 height 14
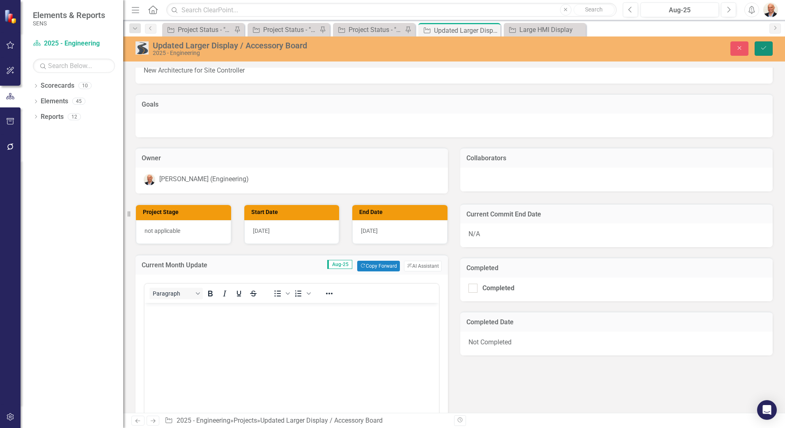
click at [760, 43] on button "Save" at bounding box center [763, 48] width 18 height 14
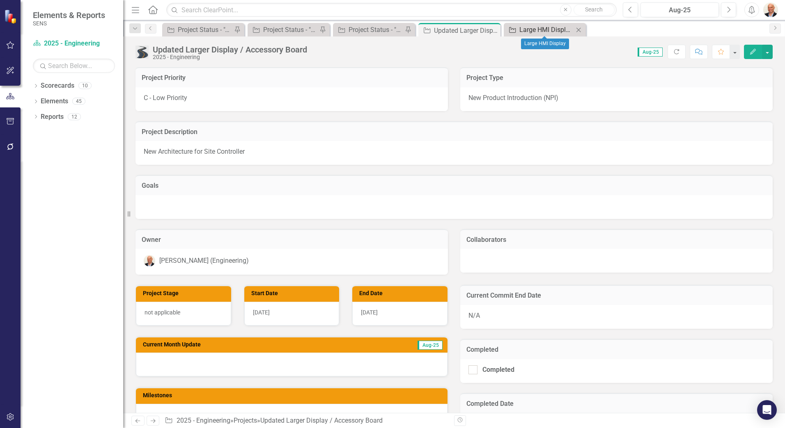
click at [522, 33] on div "Large HMI Display" at bounding box center [546, 30] width 54 height 10
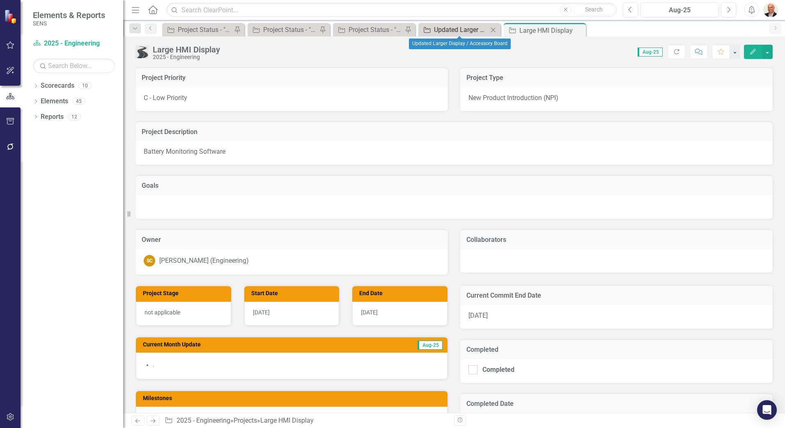
click at [475, 31] on div "Updated Larger Display / Accessory Board" at bounding box center [461, 30] width 54 height 10
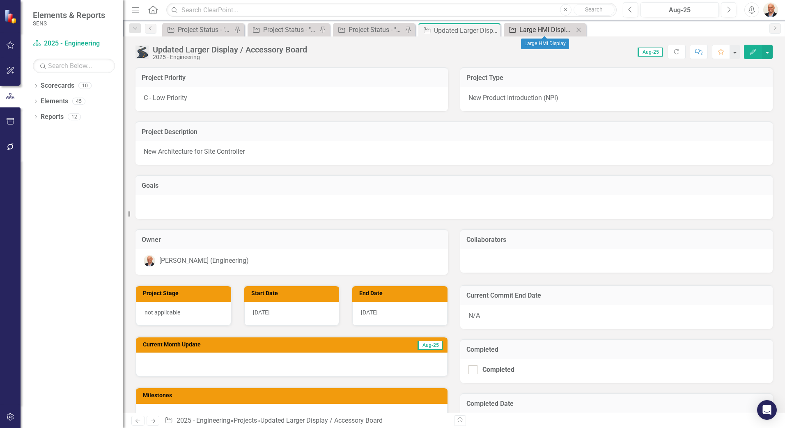
click at [551, 32] on div "Large HMI Display" at bounding box center [546, 30] width 54 height 10
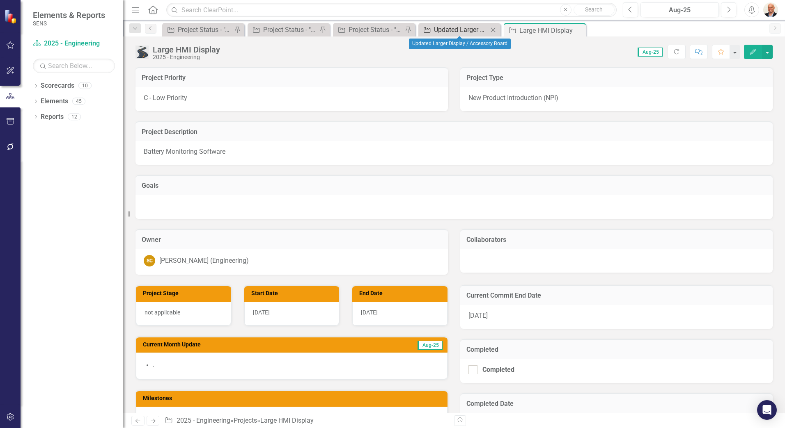
click at [469, 30] on div "Updated Larger Display / Accessory Board" at bounding box center [461, 30] width 54 height 10
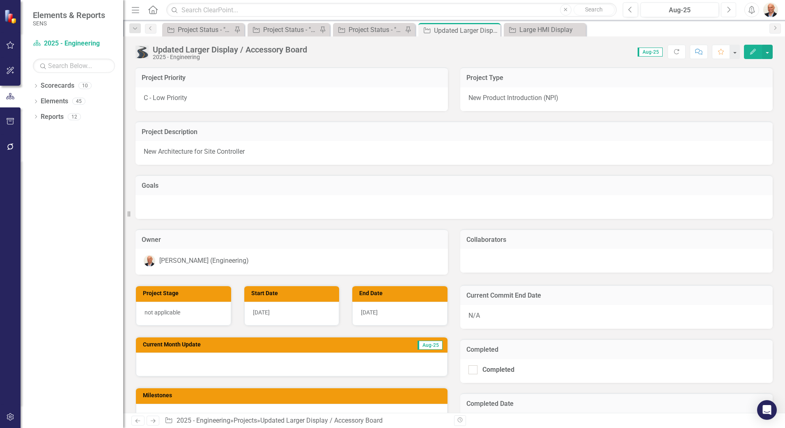
click at [725, 7] on button "Next" at bounding box center [728, 9] width 15 height 15
click at [366, 27] on div "Project Status - "C" Priorities" at bounding box center [375, 30] width 54 height 10
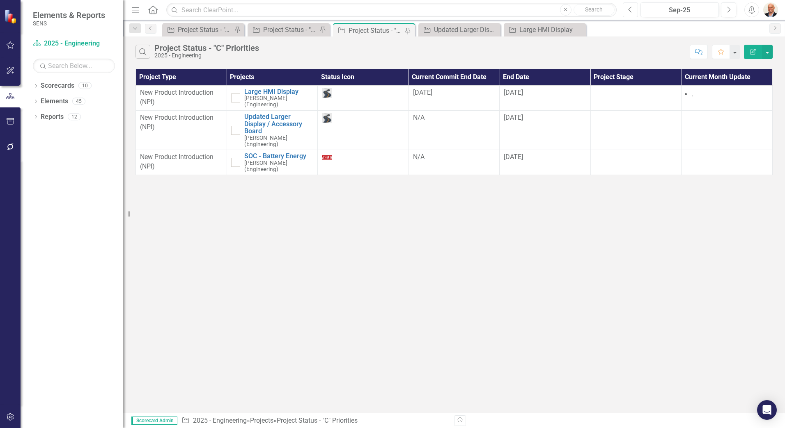
click at [625, 12] on button "Previous" at bounding box center [629, 9] width 15 height 15
click at [680, 117] on td "not applicable" at bounding box center [635, 129] width 91 height 39
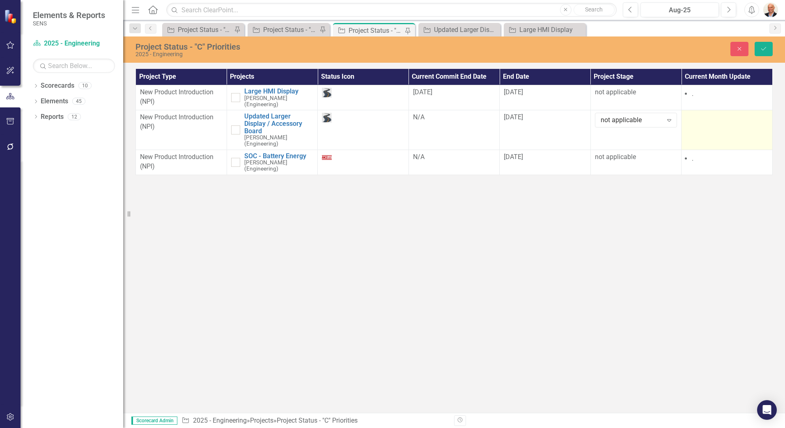
click at [690, 124] on td at bounding box center [726, 129] width 91 height 39
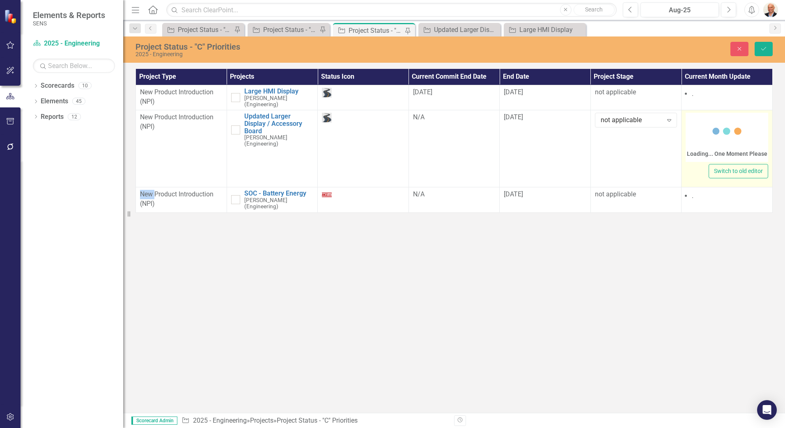
drag, startPoint x: 690, startPoint y: 124, endPoint x: 687, endPoint y: 128, distance: 5.0
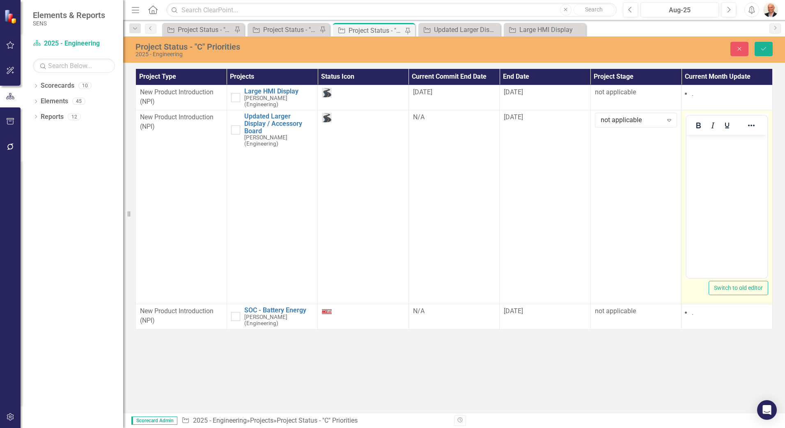
click at [704, 147] on body "Rich Text Area. Press ALT-0 for help." at bounding box center [726, 196] width 81 height 123
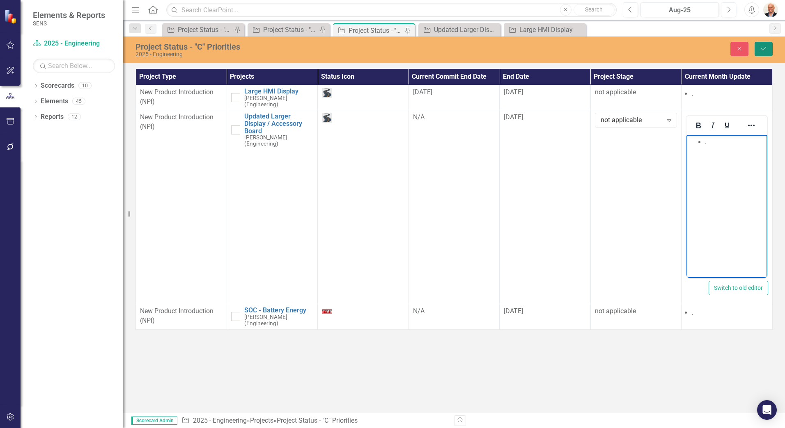
click at [766, 46] on icon "Save" at bounding box center [763, 49] width 7 height 6
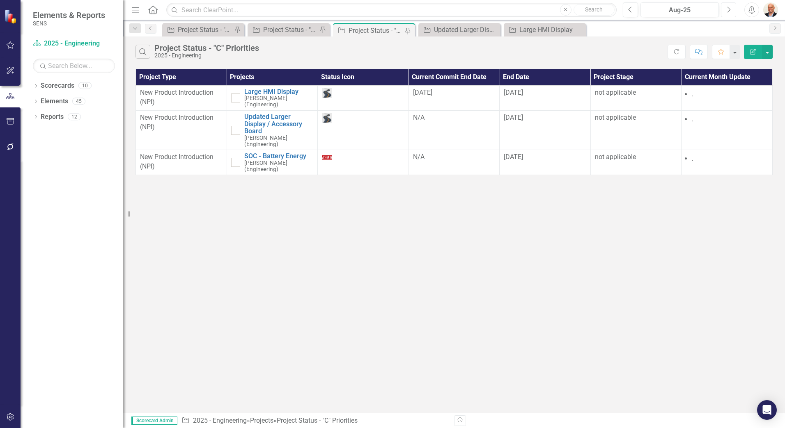
click at [728, 7] on icon "Next" at bounding box center [728, 9] width 5 height 7
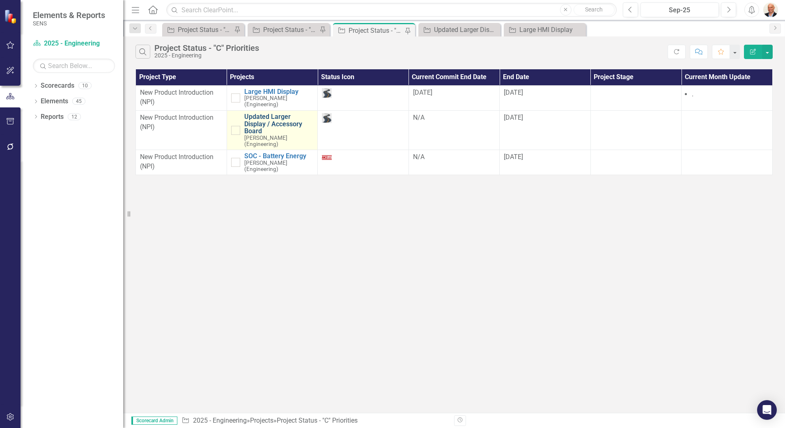
click at [284, 123] on link "Updated Larger Display / Accessory Board" at bounding box center [278, 124] width 69 height 22
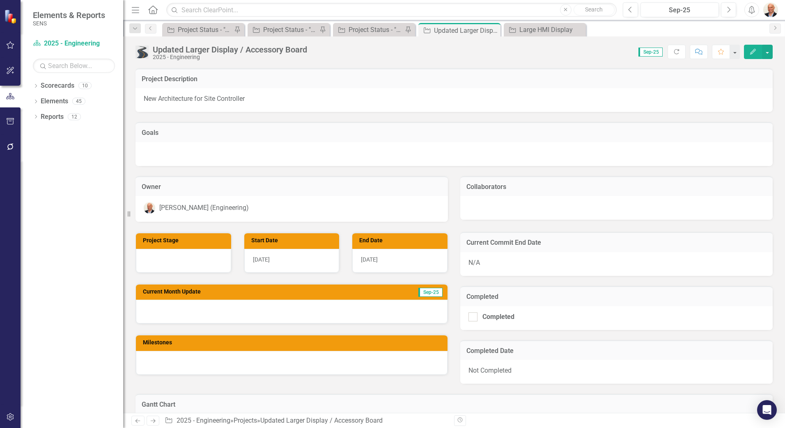
scroll to position [82, 0]
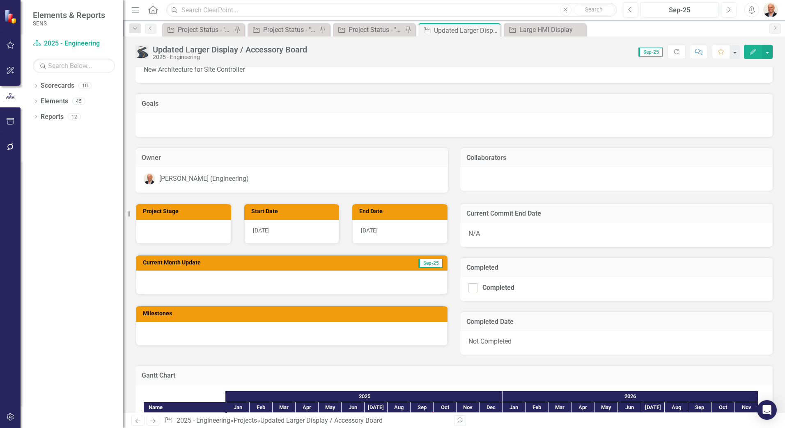
click at [363, 277] on div at bounding box center [291, 283] width 311 height 24
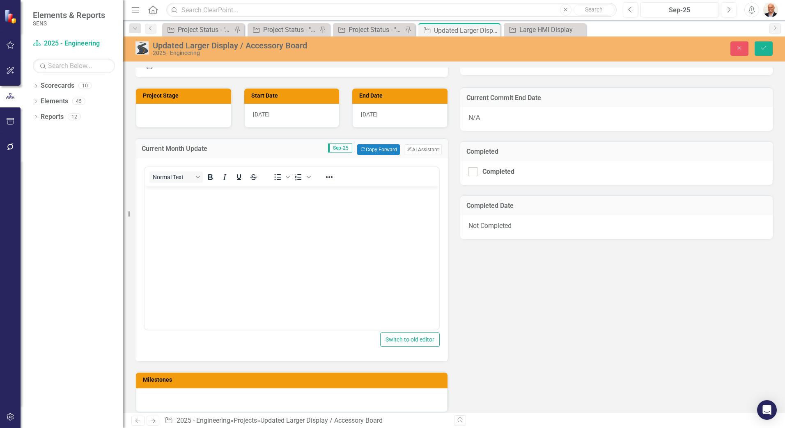
scroll to position [205, 0]
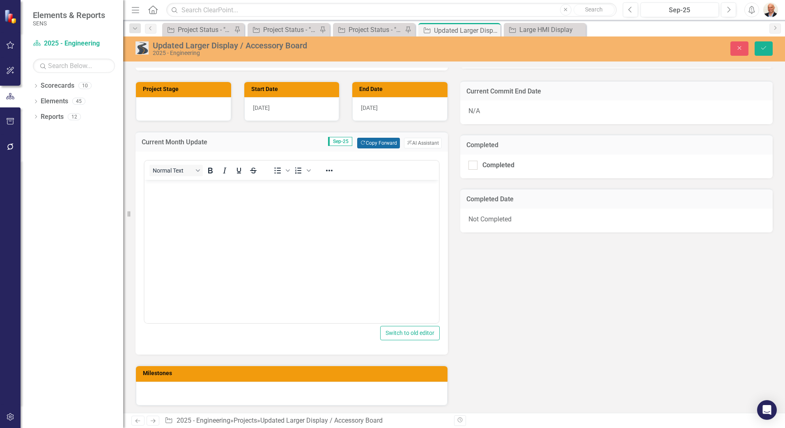
click at [368, 144] on button "Copy Forward Copy Forward" at bounding box center [378, 143] width 42 height 11
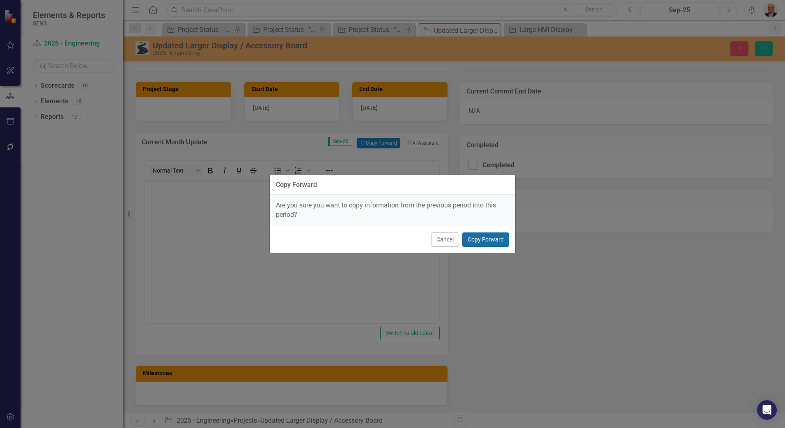
click at [481, 239] on button "Copy Forward" at bounding box center [485, 240] width 47 height 14
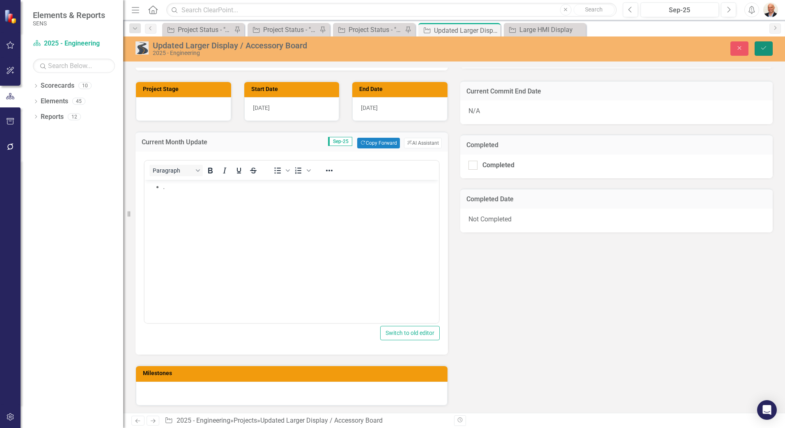
click at [764, 44] on button "Save" at bounding box center [763, 48] width 18 height 14
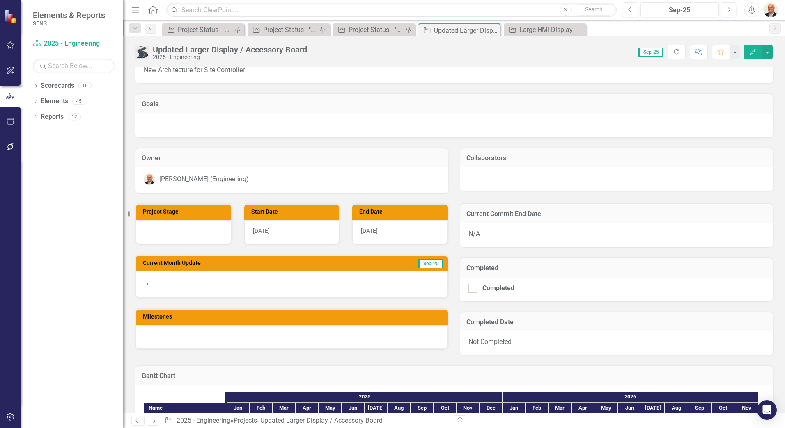
scroll to position [82, 0]
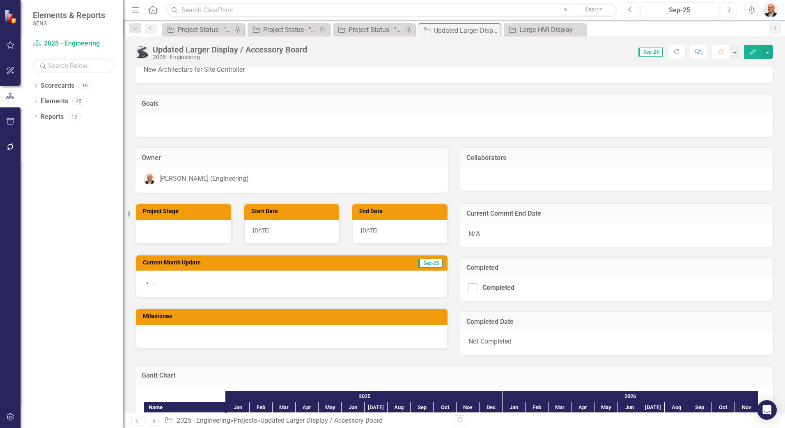
click at [416, 228] on div "[DATE]" at bounding box center [399, 232] width 95 height 24
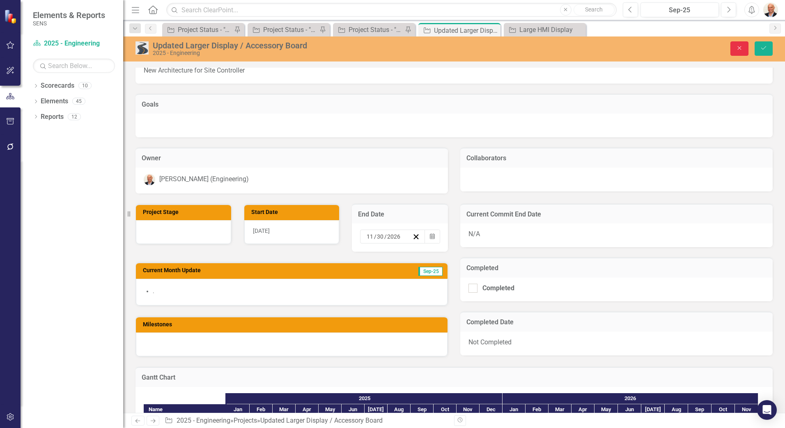
click at [738, 46] on icon "Close" at bounding box center [738, 48] width 7 height 6
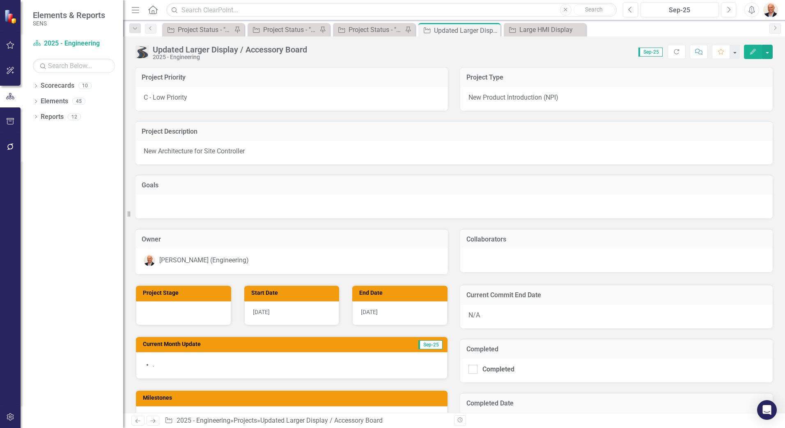
scroll to position [0, 0]
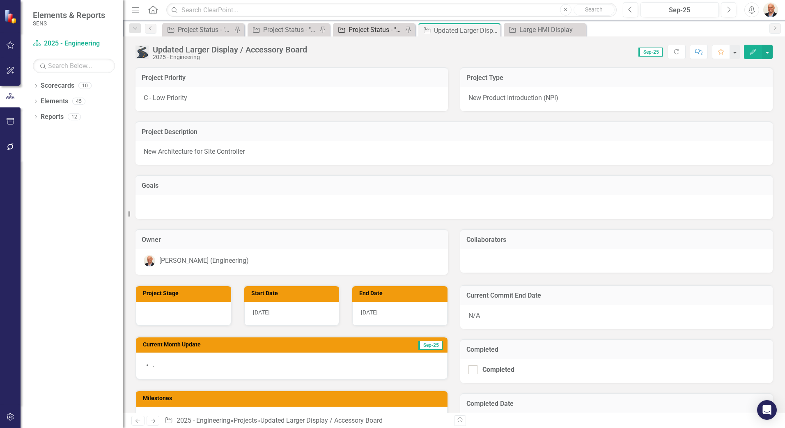
click at [373, 33] on div "Project Status - "C" Priorities" at bounding box center [375, 30] width 54 height 10
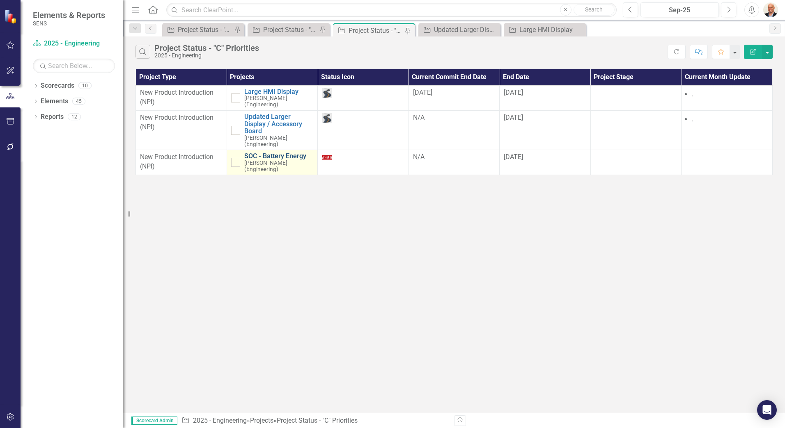
click at [294, 153] on link "SOC - Battery Energy" at bounding box center [278, 156] width 69 height 7
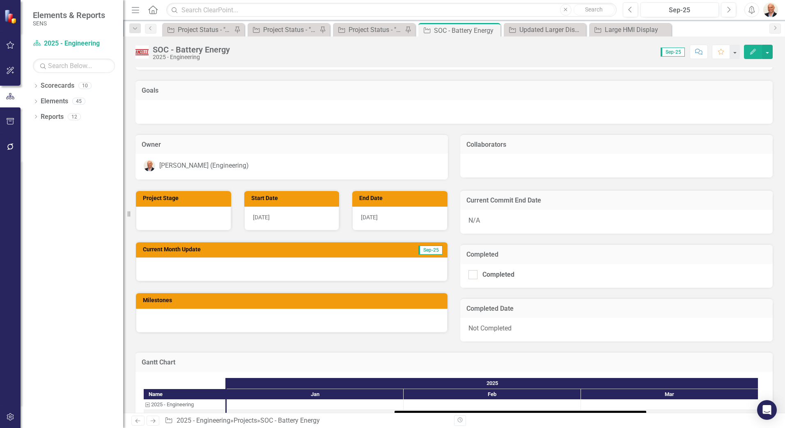
scroll to position [123, 0]
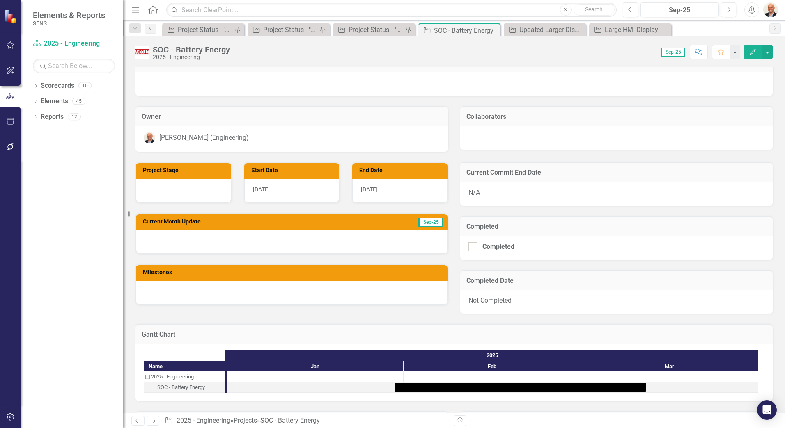
click at [344, 241] on div at bounding box center [291, 242] width 311 height 24
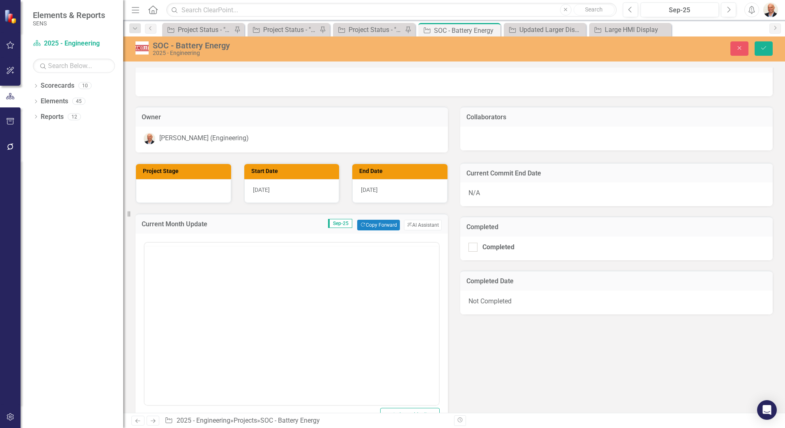
scroll to position [0, 0]
click at [375, 222] on button "Copy Forward Copy Forward" at bounding box center [378, 225] width 42 height 11
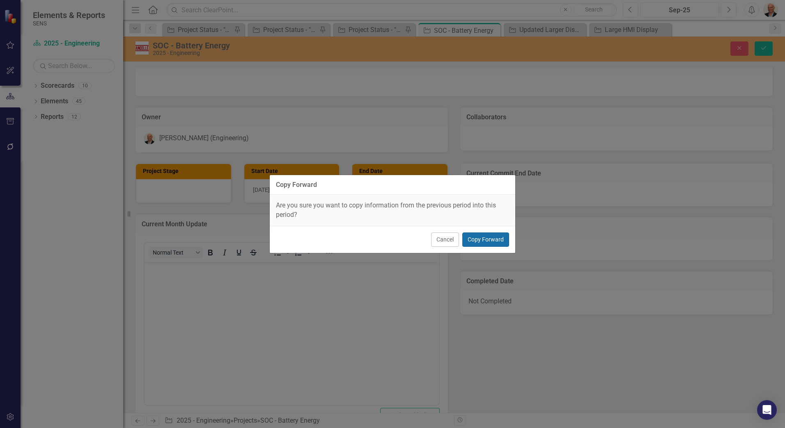
click at [483, 240] on button "Copy Forward" at bounding box center [485, 240] width 47 height 14
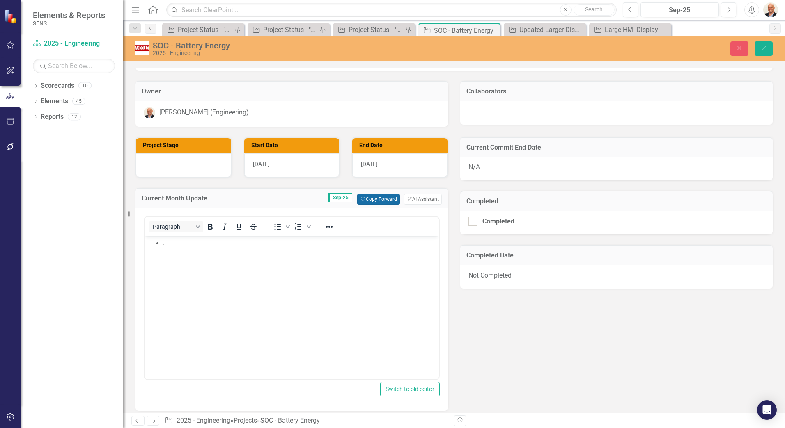
scroll to position [205, 0]
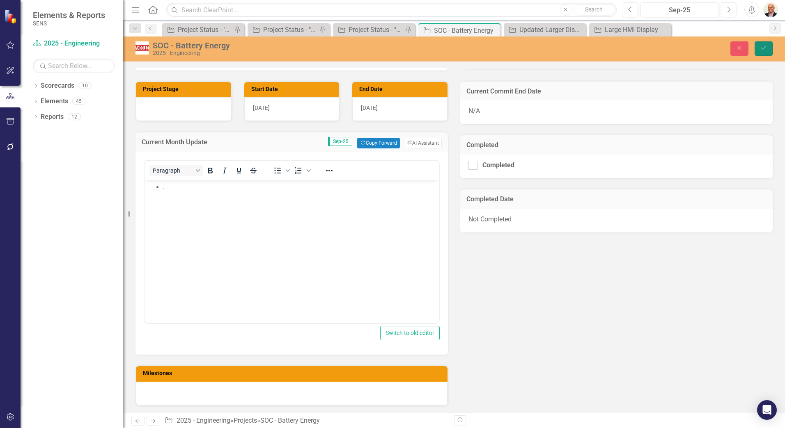
click at [765, 48] on icon "Save" at bounding box center [763, 48] width 7 height 6
